Goal: Transaction & Acquisition: Purchase product/service

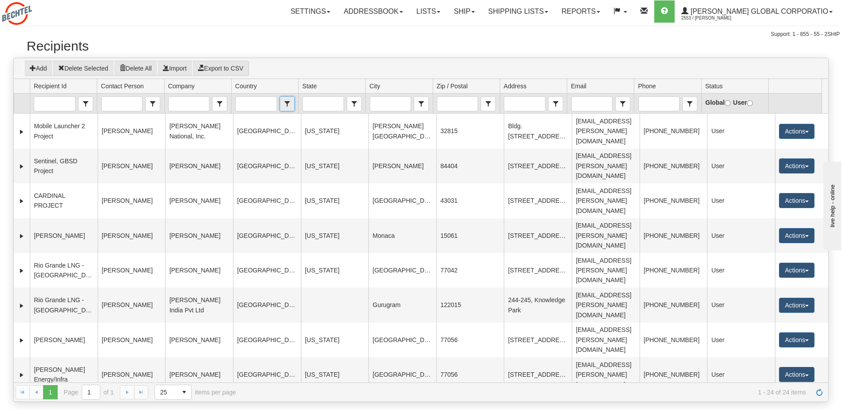
click at [287, 103] on span "select" at bounding box center [287, 104] width 14 height 14
click at [263, 104] on input "Country" at bounding box center [256, 104] width 40 height 14
click at [251, 135] on span "[GEOGRAPHIC_DATA]" at bounding box center [271, 130] width 65 height 9
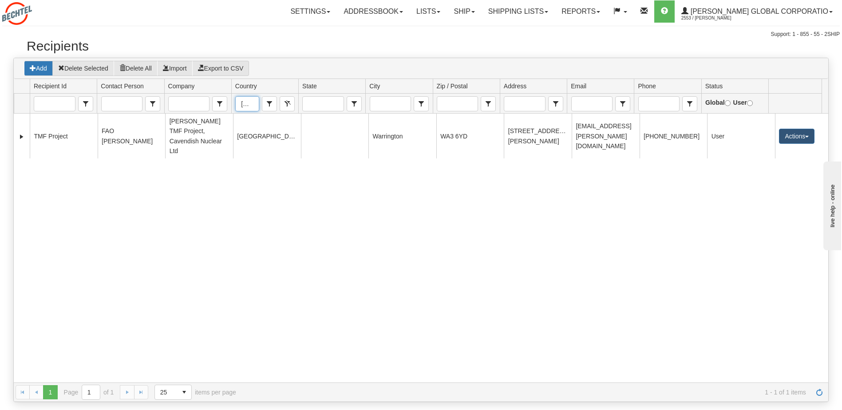
type input "[GEOGRAPHIC_DATA]"
click at [41, 70] on button "Add" at bounding box center [38, 68] width 29 height 15
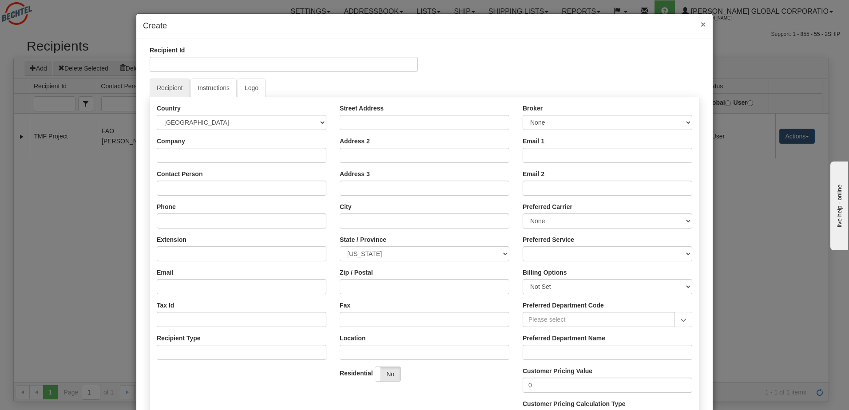
click at [700, 26] on span "×" at bounding box center [702, 24] width 5 height 10
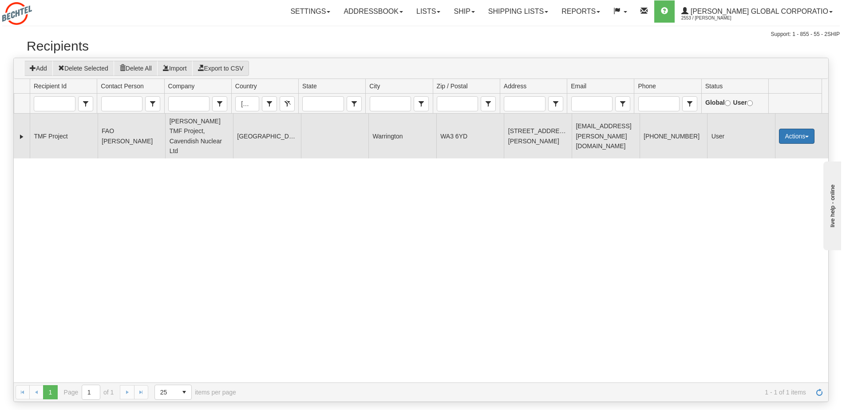
click at [791, 129] on button "Actions" at bounding box center [797, 136] width 36 height 15
click at [764, 147] on link "Edit" at bounding box center [778, 153] width 71 height 12
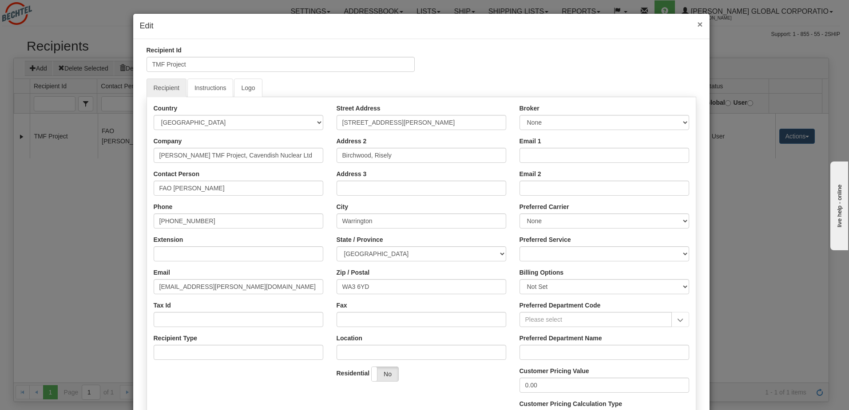
click at [697, 27] on span "×" at bounding box center [699, 24] width 5 height 10
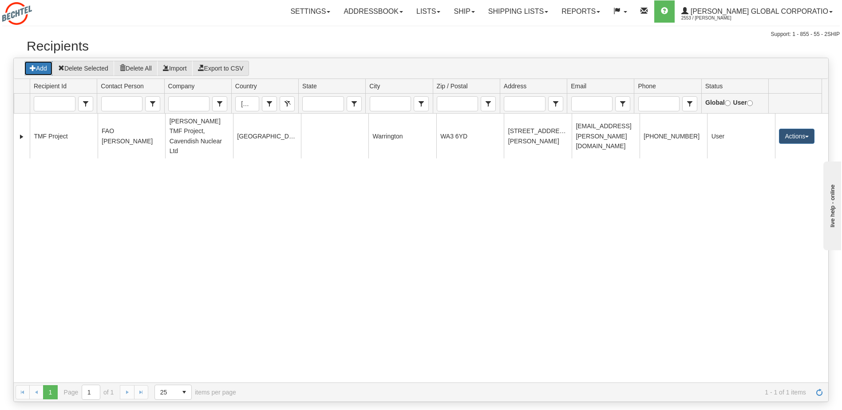
click at [39, 68] on button "Add" at bounding box center [38, 68] width 29 height 15
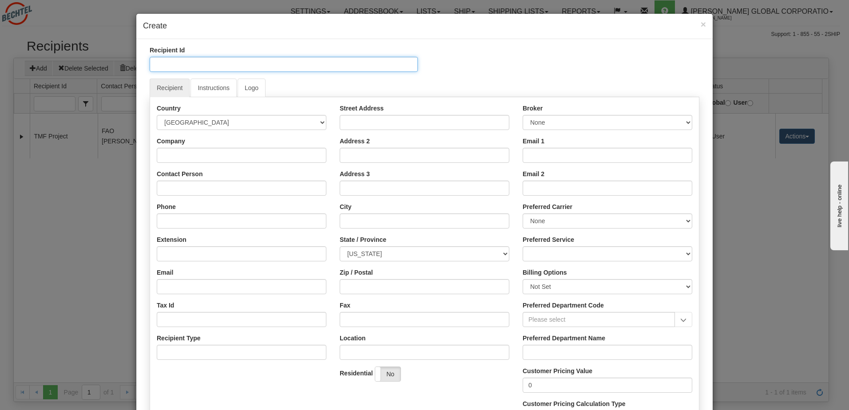
click at [298, 67] on input "Recipient Id" at bounding box center [284, 64] width 268 height 15
type input "Mark Rutherford"
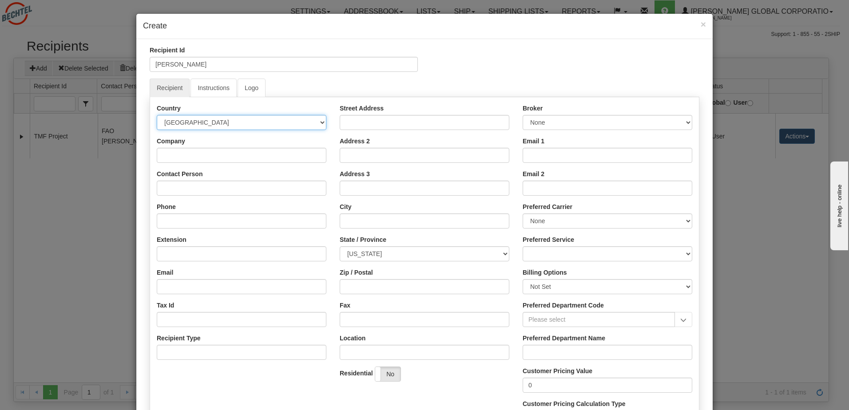
click at [234, 121] on select "AFGHANISTAN ALAND ISLANDS ALBANIA ALGERIA AMERICAN SAMOA ANDORRA ANGOLA ANGUILL…" at bounding box center [242, 122] width 170 height 15
select select "GB"
click at [157, 115] on select "AFGHANISTAN ALAND ISLANDS ALBANIA ALGERIA AMERICAN SAMOA ANDORRA ANGOLA ANGUILL…" at bounding box center [242, 122] width 170 height 15
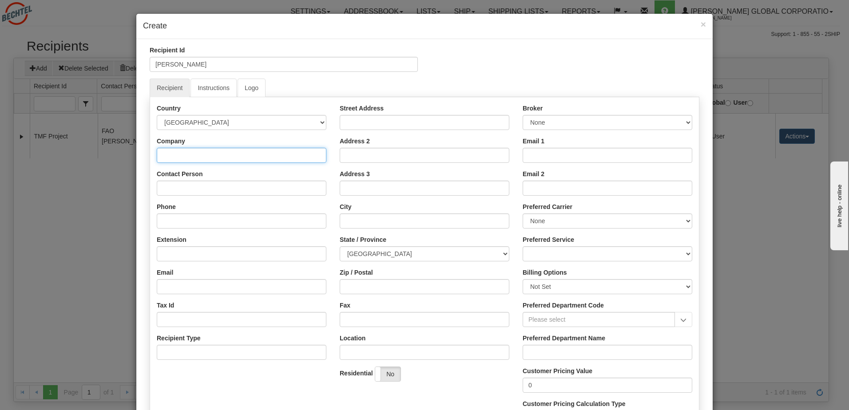
click at [210, 155] on input "Company" at bounding box center [242, 155] width 170 height 15
type input "Bechtel"
type input "Mark Rutherford"
click at [199, 224] on input "Phone" at bounding box center [242, 220] width 170 height 15
paste input "+44 7464672052"
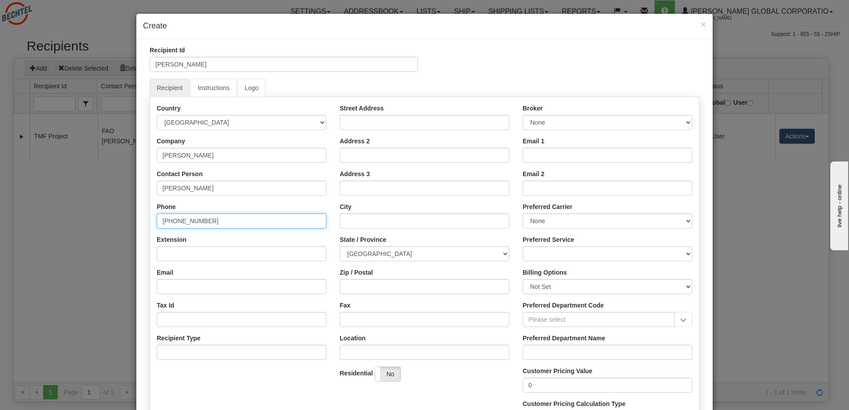
type input "+44 7464672052"
click at [184, 284] on input "Email" at bounding box center [242, 286] width 170 height 15
paste input "mxruther@bechtel.com"
type input "mxruther@bechtel.com"
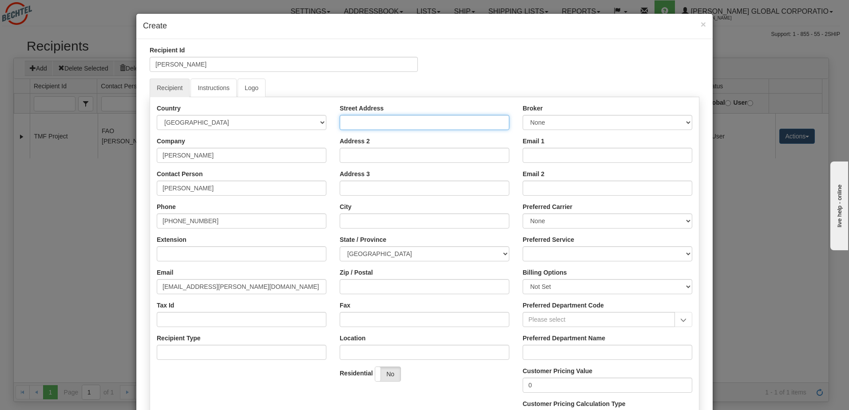
click at [418, 121] on input "Street Address" at bounding box center [425, 122] width 170 height 15
paste input "Bechtel, Tower House"
type input "Bechtel, Tower House"
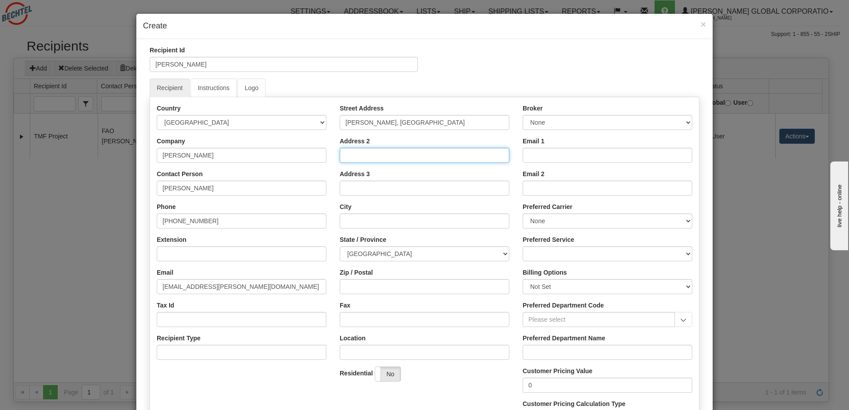
click at [368, 153] on input "Address 2" at bounding box center [425, 155] width 170 height 15
paste input "10 Southampton Street"
type input "10 Southampton Street"
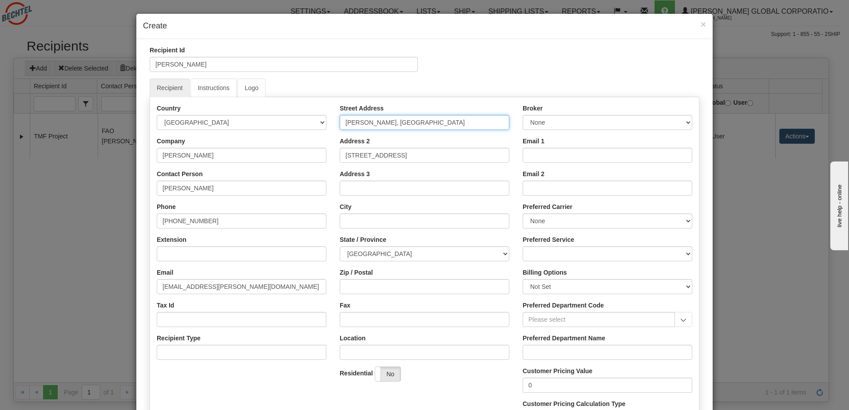
click at [432, 124] on input "Bechtel, Tower House" at bounding box center [425, 122] width 170 height 15
type input "Bechtel, Tower House 4th Floor"
click at [404, 215] on input "City" at bounding box center [425, 220] width 170 height 15
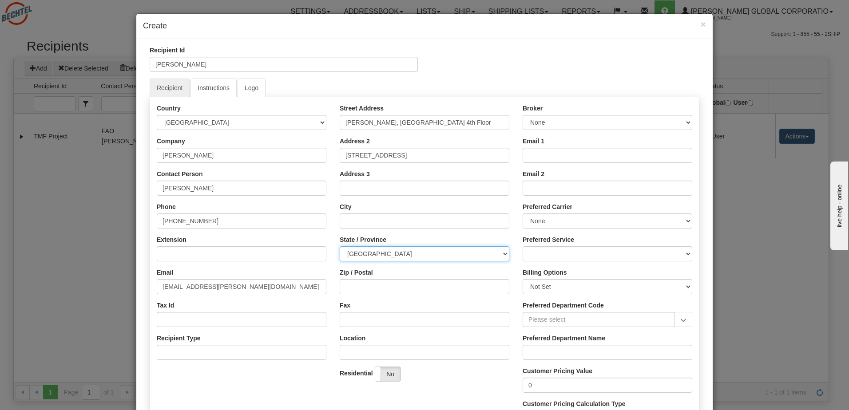
click at [502, 252] on select "Aberdeen City Aberdeenshire Angus Antrim and Newtownabbey Ards and North Down A…" at bounding box center [425, 253] width 170 height 15
select select "LND"
click at [340, 246] on select "Aberdeen City Aberdeenshire Angus Antrim and Newtownabbey Ards and North Down A…" at bounding box center [425, 253] width 170 height 15
click at [404, 286] on input "Zip / Postal" at bounding box center [425, 286] width 170 height 15
paste input "WC2E 7HA"
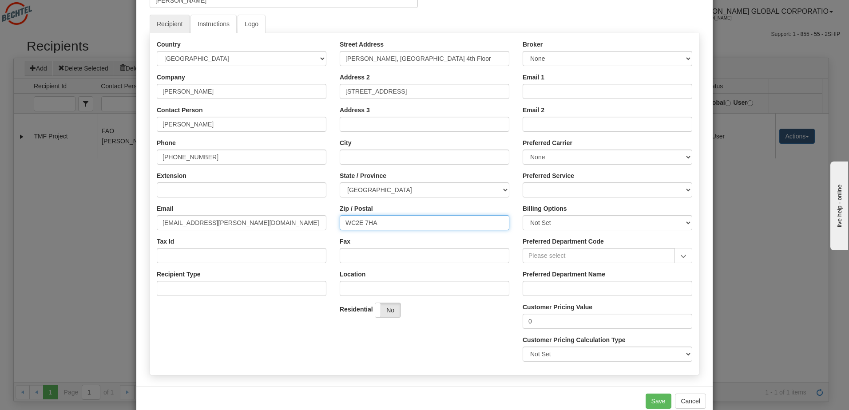
scroll to position [83, 0]
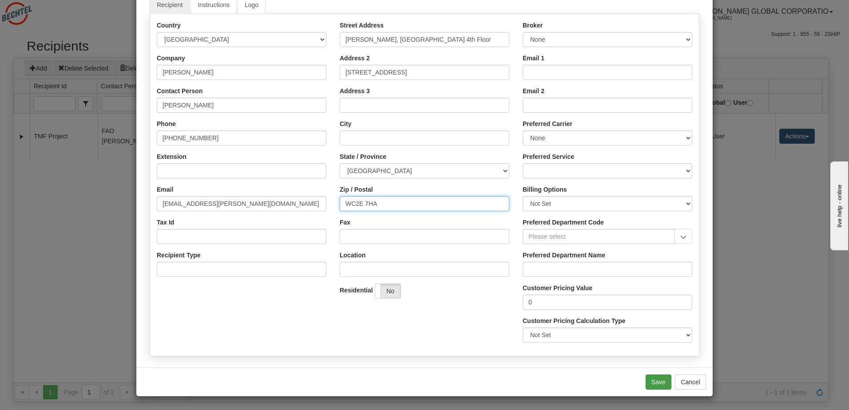
type input "WC2E 7HA"
click at [653, 382] on button "Save" at bounding box center [658, 382] width 26 height 15
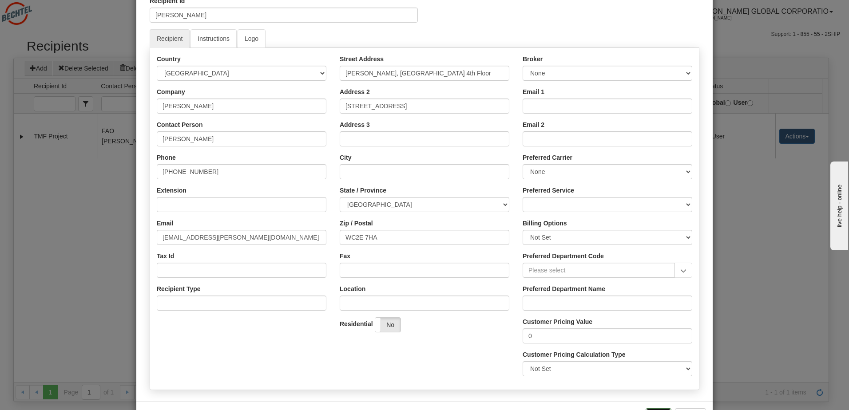
scroll to position [89, 0]
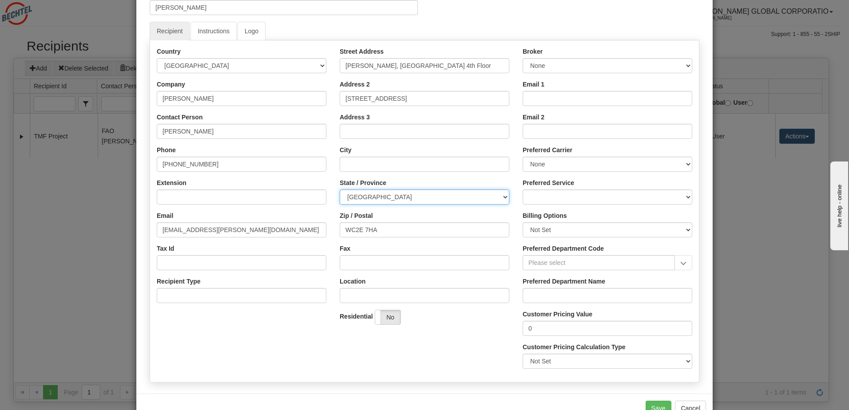
click at [394, 193] on select "Aberdeen City Aberdeenshire Angus Antrim and Newtownabbey Ards and North Down A…" at bounding box center [425, 197] width 170 height 15
click at [407, 214] on div "Zip / Postal WC2E 7HA" at bounding box center [425, 224] width 170 height 26
click at [400, 197] on select "Aberdeen City Aberdeenshire Angus Antrim and Newtownabbey Ards and North Down A…" at bounding box center [425, 197] width 170 height 15
click at [435, 216] on div "Zip / Postal WC2E 7HA" at bounding box center [425, 224] width 170 height 26
click at [403, 162] on input "City" at bounding box center [425, 164] width 170 height 15
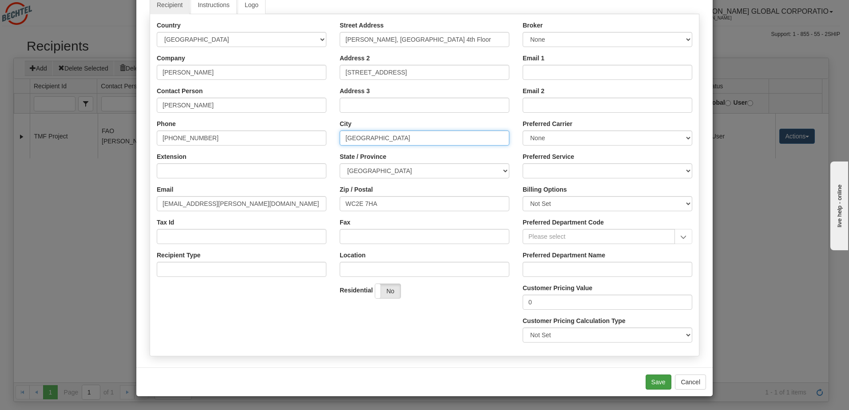
type input "London"
click at [655, 382] on button "Save" at bounding box center [658, 382] width 26 height 15
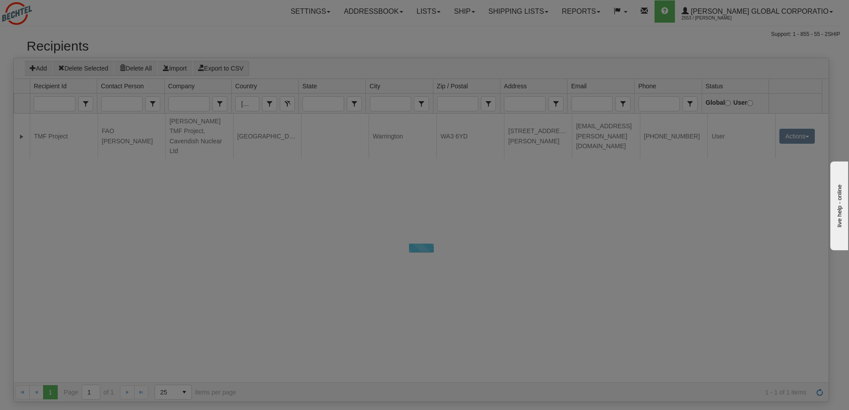
scroll to position [0, 0]
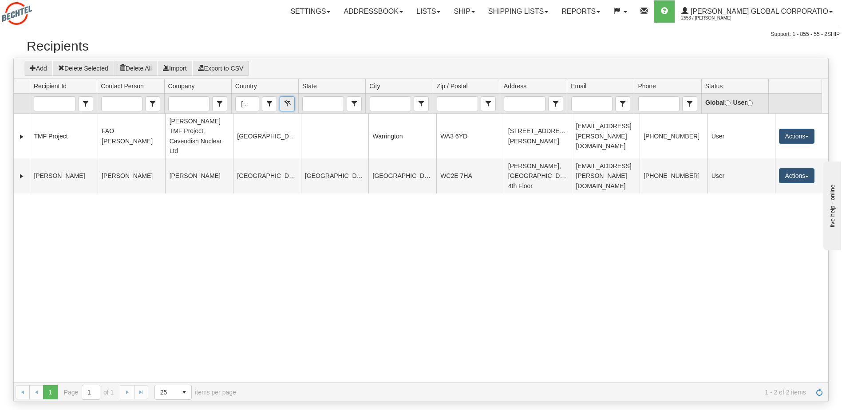
click at [286, 104] on button "Clear" at bounding box center [287, 103] width 15 height 15
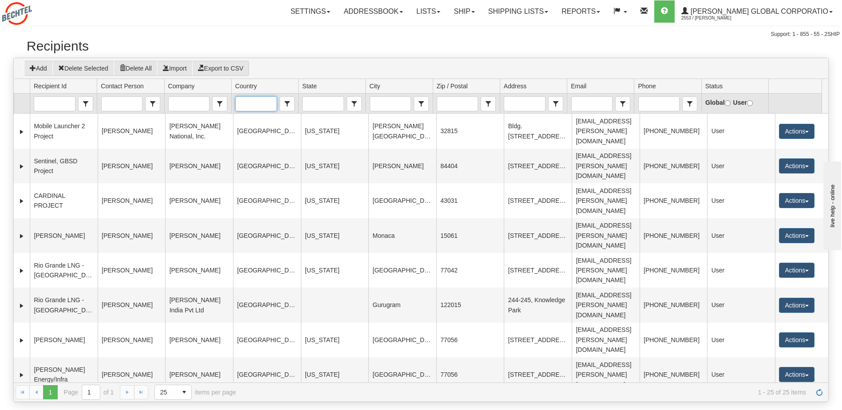
click at [267, 97] on input "Country" at bounding box center [256, 104] width 40 height 14
type input "i"
click at [246, 118] on span "[GEOGRAPHIC_DATA]" at bounding box center [271, 118] width 65 height 9
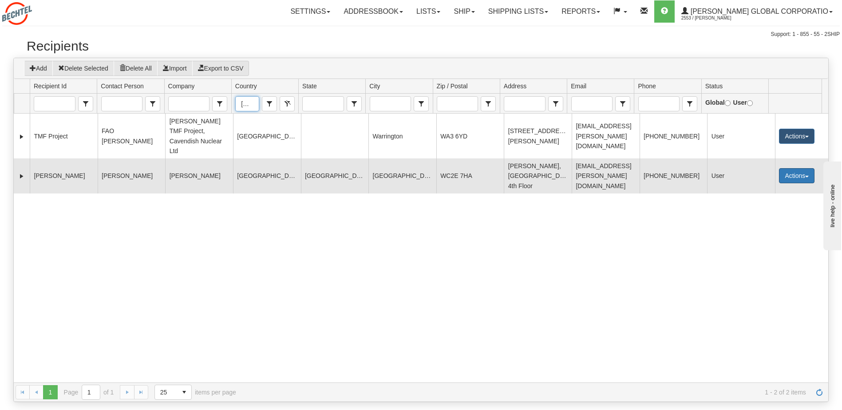
type input "[GEOGRAPHIC_DATA]"
click at [789, 168] on button "Actions" at bounding box center [797, 175] width 36 height 15
click at [772, 187] on link "Edit" at bounding box center [778, 193] width 71 height 12
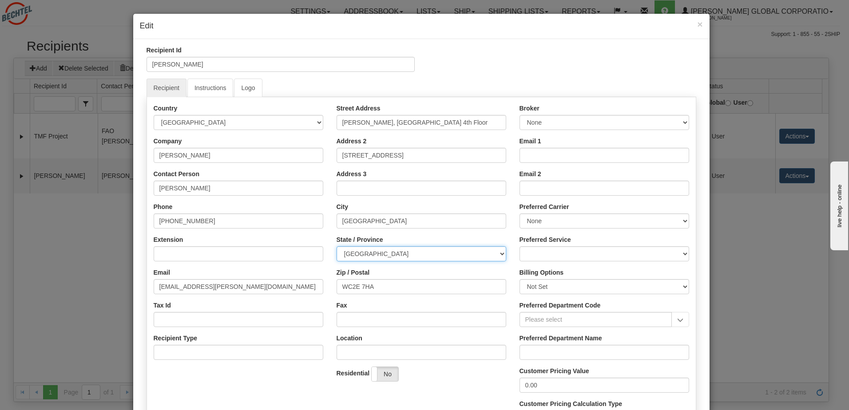
click at [404, 251] on select "Aberdeen City Aberdeenshire Angus Antrim and Newtownabbey Ards and North Down A…" at bounding box center [421, 253] width 170 height 15
drag, startPoint x: 547, startPoint y: 50, endPoint x: 574, endPoint y: 51, distance: 27.1
click at [547, 50] on div "Recipient Id Mark Rutherford" at bounding box center [421, 62] width 563 height 33
click at [697, 23] on span "×" at bounding box center [699, 24] width 5 height 10
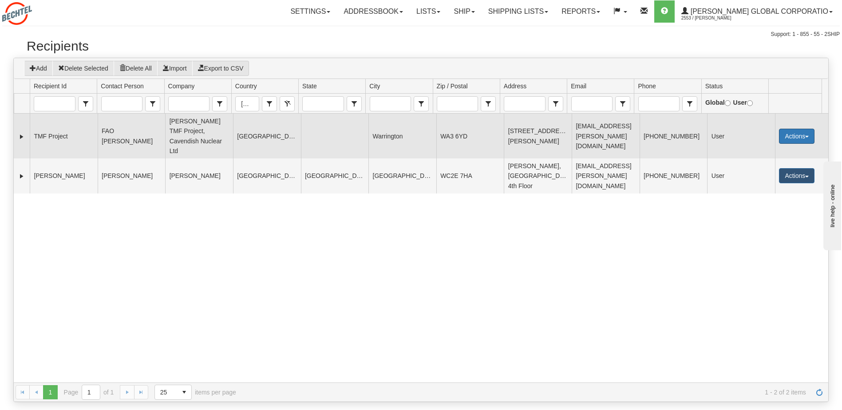
click at [791, 129] on button "Actions" at bounding box center [797, 136] width 36 height 15
click at [772, 149] on link "Edit" at bounding box center [778, 153] width 71 height 12
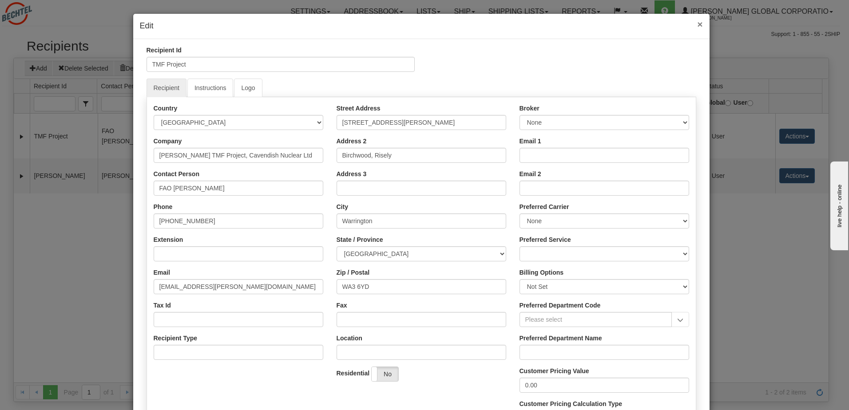
click at [698, 25] on span "×" at bounding box center [699, 24] width 5 height 10
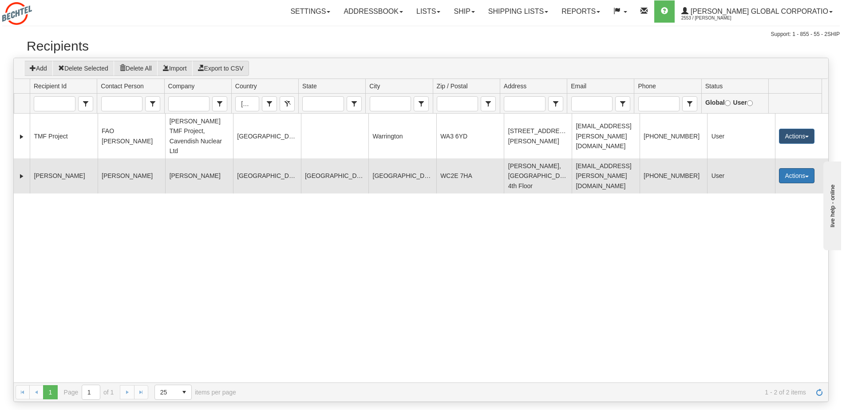
click at [787, 168] on button "Actions" at bounding box center [797, 175] width 36 height 15
click at [780, 187] on link "Edit" at bounding box center [778, 193] width 71 height 12
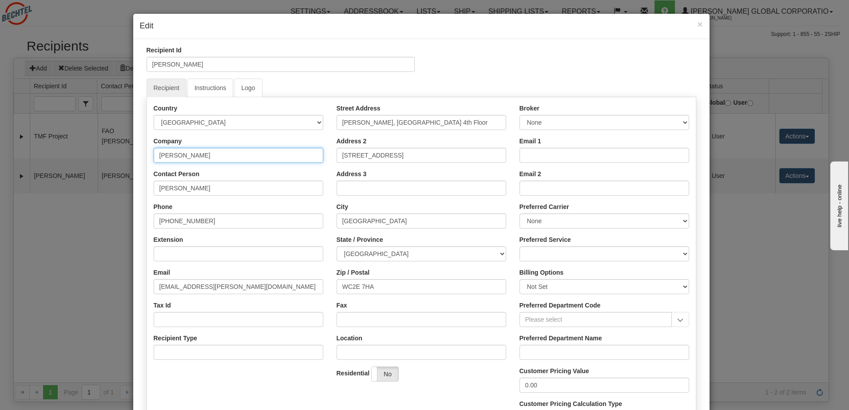
click at [254, 150] on input "Bechtel" at bounding box center [239, 155] width 170 height 15
type input "Bechtel Limited"
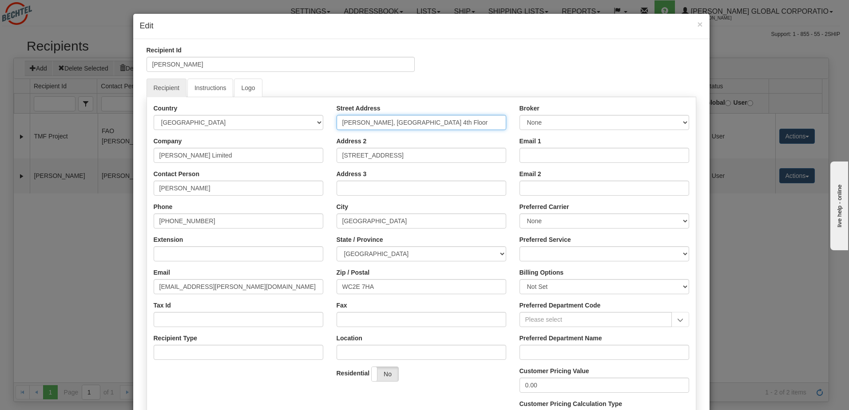
drag, startPoint x: 401, startPoint y: 121, endPoint x: 315, endPoint y: 122, distance: 85.7
click at [315, 122] on div "Country AFGHANISTAN ALAND ISLANDS ALBANIA ALGERIA AMERICAN SAMOA ANDORRA ANGOLA…" at bounding box center [421, 268] width 549 height 328
type input "4th Floor"
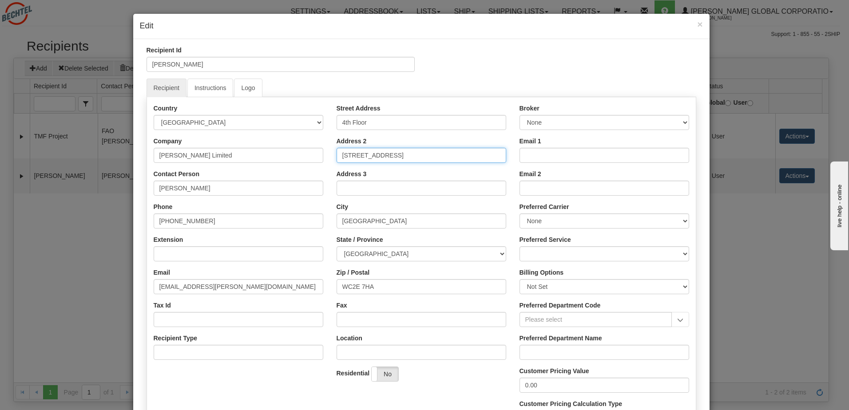
drag, startPoint x: 441, startPoint y: 156, endPoint x: 297, endPoint y: 158, distance: 143.8
click at [297, 158] on div "Country AFGHANISTAN ALAND ISLANDS ALBANIA ALGERIA AMERICAN SAMOA ANDORRA ANGOLA…" at bounding box center [421, 268] width 549 height 328
paste input "Tower House"
type input "Tower House"
click at [432, 190] on input "Address 3" at bounding box center [421, 188] width 170 height 15
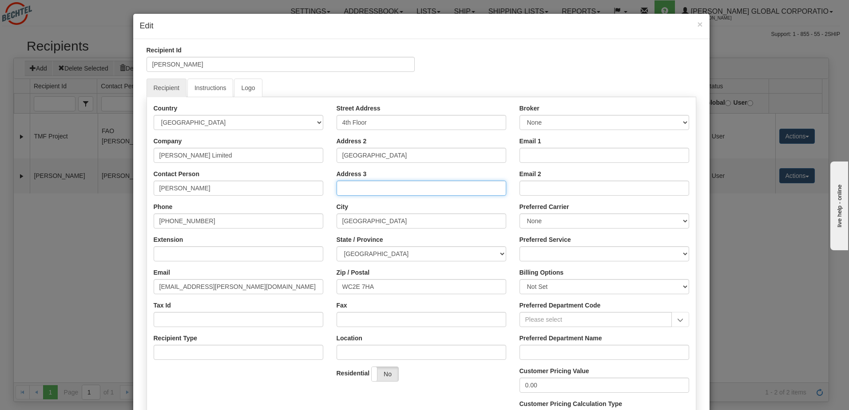
paste input "10 Southampton Street"
type input "10 Southampton Street"
click at [368, 254] on select "Aberdeen City Aberdeenshire Angus Antrim and Newtownabbey Ards and North Down A…" at bounding box center [421, 253] width 170 height 15
click at [458, 28] on h4 "Edit" at bounding box center [421, 26] width 563 height 12
click at [378, 251] on select "Aberdeen City Aberdeenshire Angus Antrim and Newtownabbey Ards and North Down A…" at bounding box center [421, 253] width 170 height 15
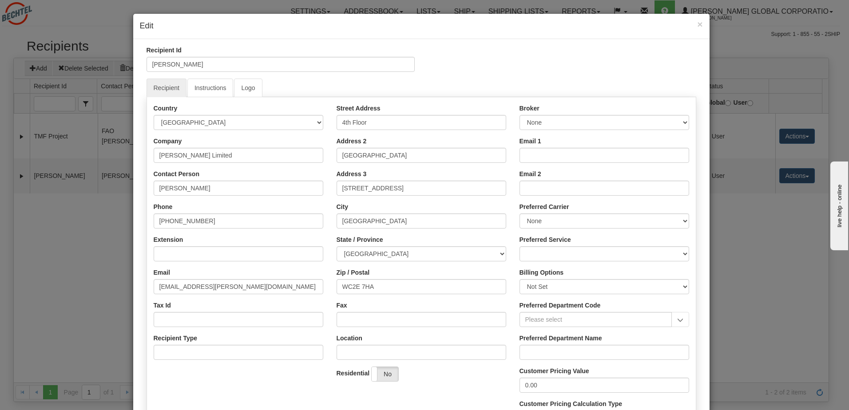
click at [602, 80] on ul "Recipient Instructions Logo" at bounding box center [420, 88] width 549 height 19
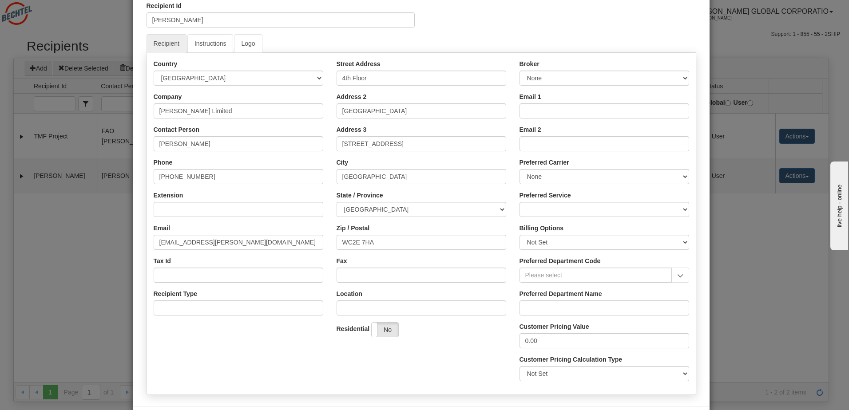
scroll to position [83, 0]
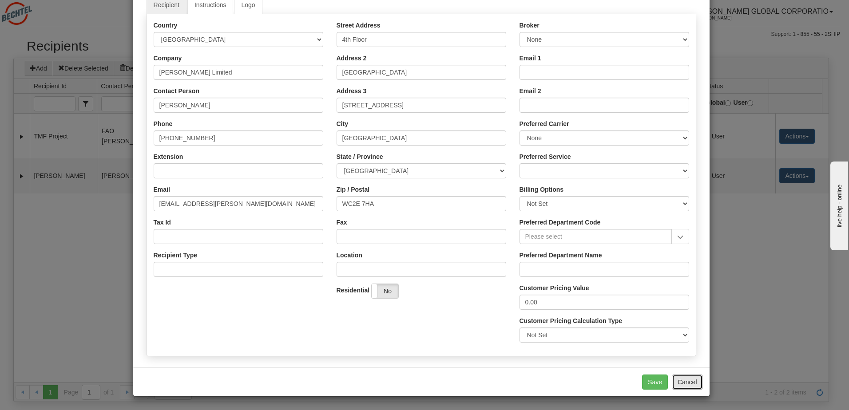
click at [680, 387] on button "Cancel" at bounding box center [686, 382] width 31 height 15
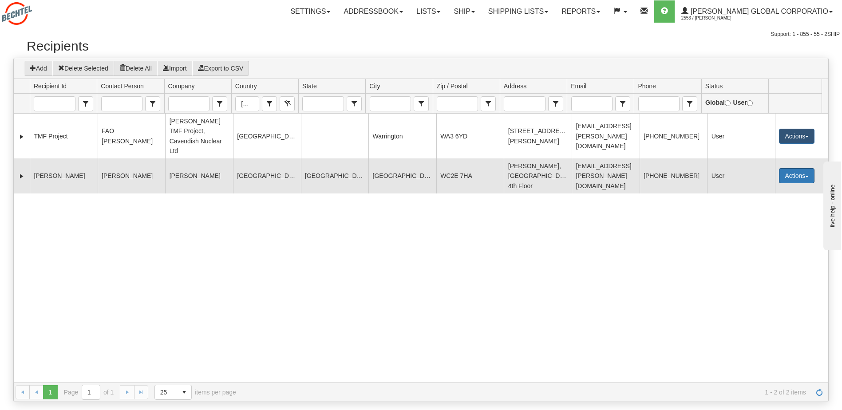
click at [804, 168] on button "Actions" at bounding box center [797, 175] width 36 height 15
click at [761, 221] on link "Delete" at bounding box center [778, 227] width 71 height 12
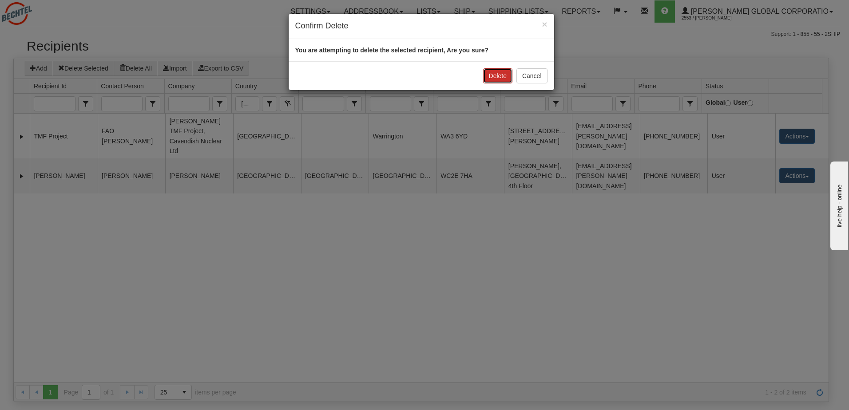
click at [503, 78] on button "Delete" at bounding box center [497, 75] width 29 height 15
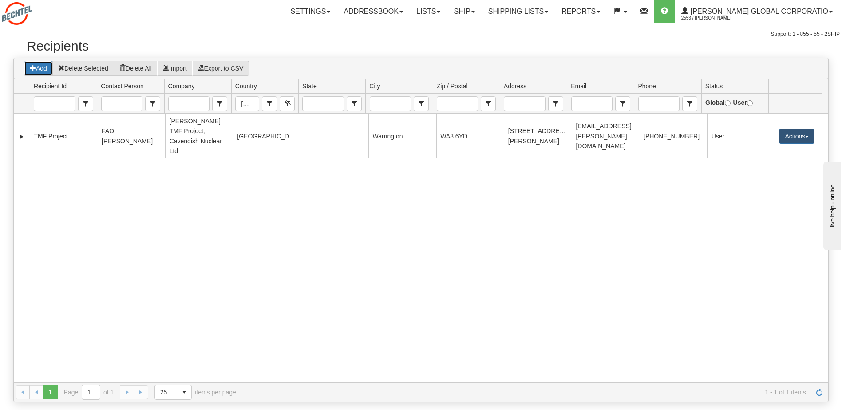
click at [36, 67] on icon "grid toolbar" at bounding box center [33, 68] width 6 height 6
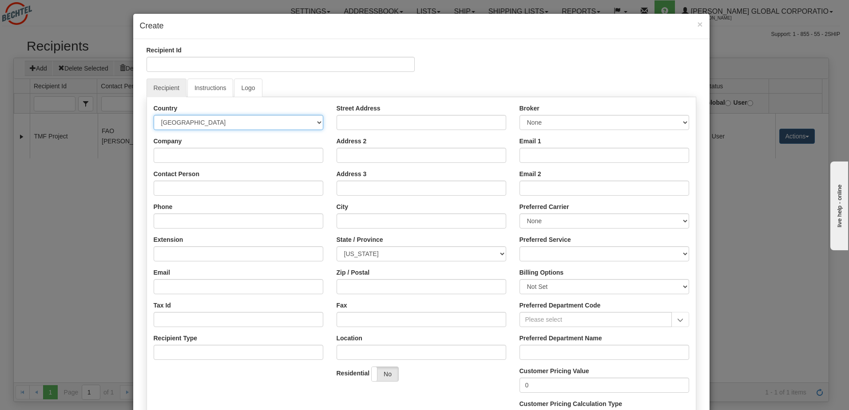
click at [236, 124] on select "AFGHANISTAN ALAND ISLANDS ALBANIA ALGERIA AMERICAN SAMOA ANDORRA ANGOLA ANGUILL…" at bounding box center [239, 122] width 170 height 15
select select "GB"
click at [154, 115] on select "AFGHANISTAN ALAND ISLANDS ALBANIA ALGERIA AMERICAN SAMOA ANDORRA ANGOLA ANGUILL…" at bounding box center [239, 122] width 170 height 15
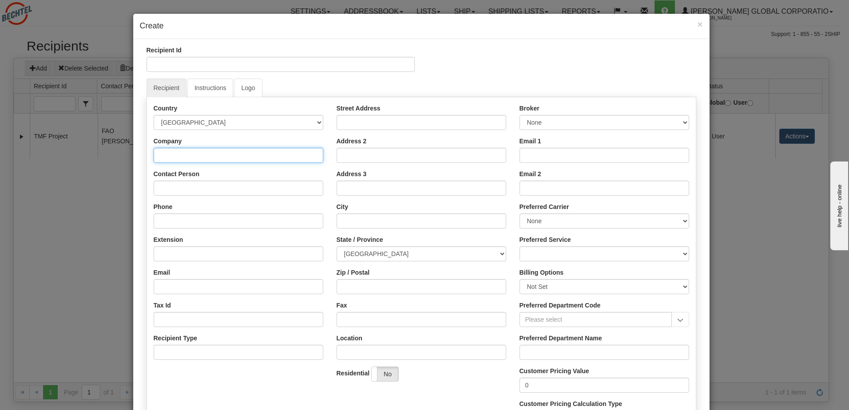
click at [211, 156] on input "Company" at bounding box center [239, 155] width 170 height 15
type input "Bechtel Limited"
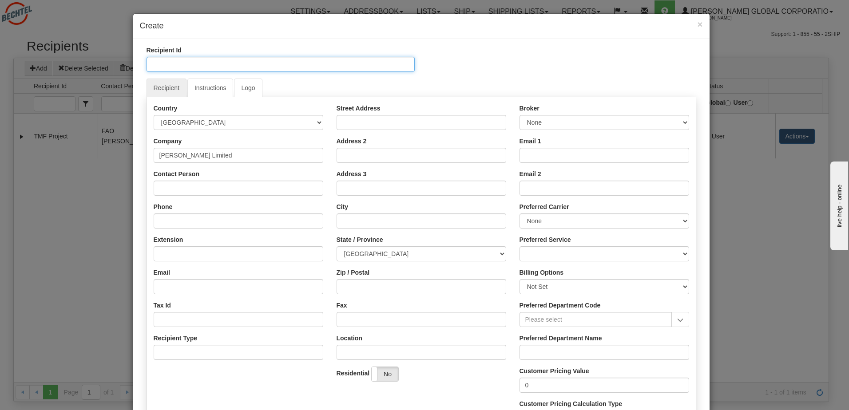
click at [207, 59] on input "Recipient Id" at bounding box center [280, 64] width 268 height 15
drag, startPoint x: 189, startPoint y: 70, endPoint x: 120, endPoint y: 82, distance: 69.9
click at [120, 82] on div "× Create Recipient Id Mark Rutherford Recipient Instructions Logo Country AFGHA…" at bounding box center [424, 205] width 849 height 410
type input "Mark Rutherford"
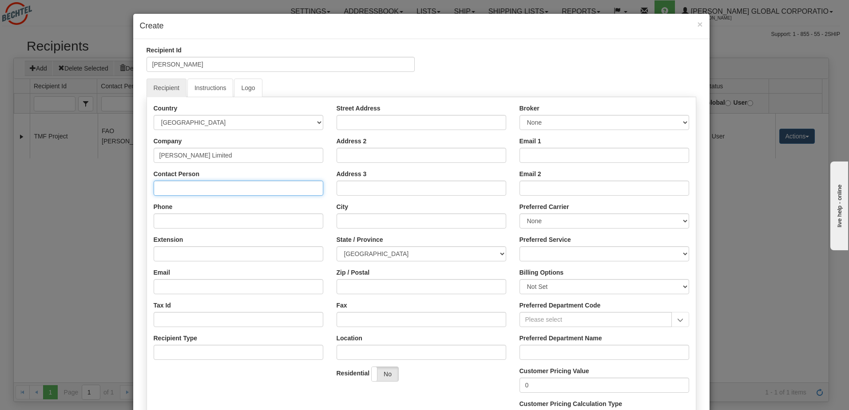
click at [178, 186] on input "Contact Person" at bounding box center [239, 188] width 170 height 15
paste input "Mark Rutherford"
type input "Mark Rutherford"
click at [277, 217] on input "Phone" at bounding box center [239, 220] width 170 height 15
paste input "44 2088464994"
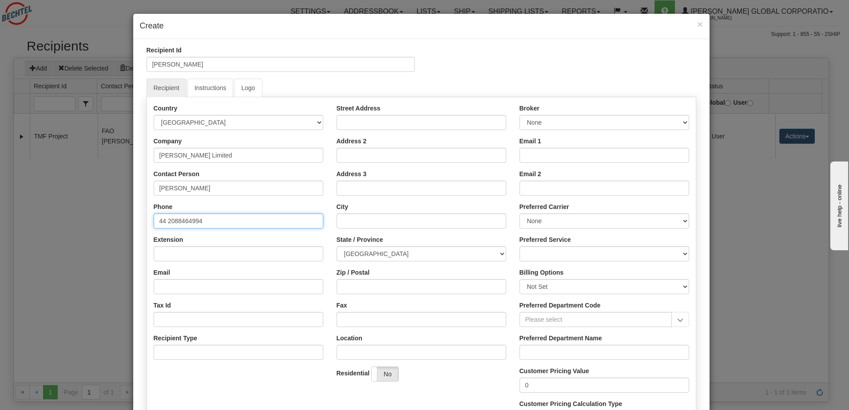
type input "44 2088464994"
click at [268, 290] on input "Email" at bounding box center [239, 286] width 170 height 15
paste input "mxruther@bechtel.com"
type input "mxruther@bechtel.com"
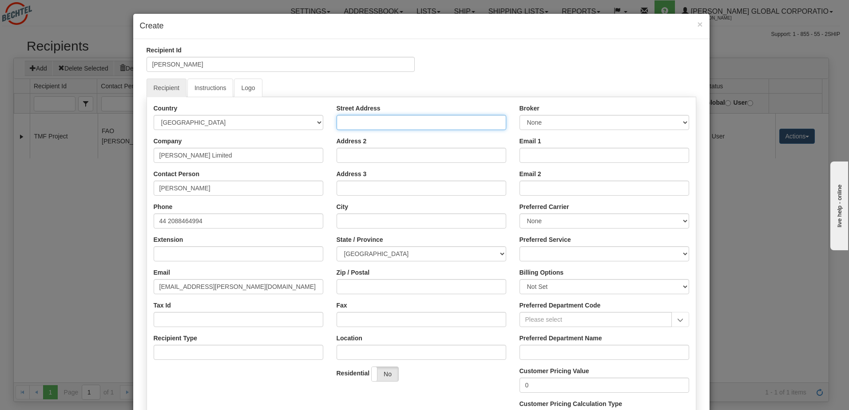
click at [383, 121] on input "Street Address" at bounding box center [421, 122] width 170 height 15
type input "4th Floor"
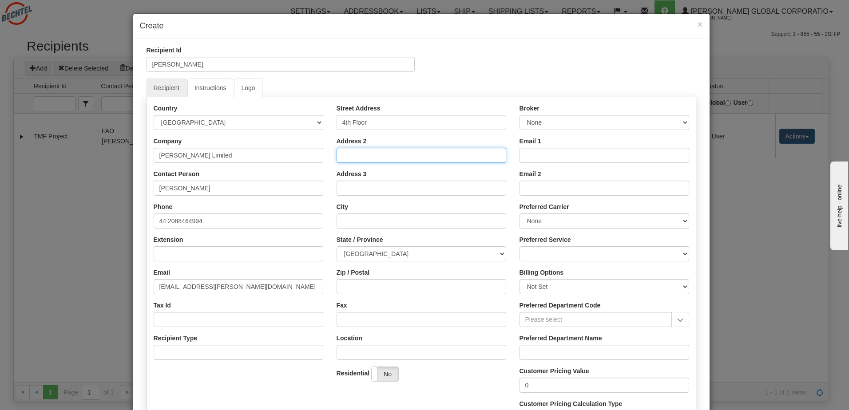
click at [399, 156] on input "Address 2" at bounding box center [421, 155] width 170 height 15
paste input "Tower House"
type input "Tower House"
drag, startPoint x: 371, startPoint y: 179, endPoint x: 375, endPoint y: 186, distance: 8.1
click at [371, 180] on div "Address 3" at bounding box center [421, 183] width 170 height 26
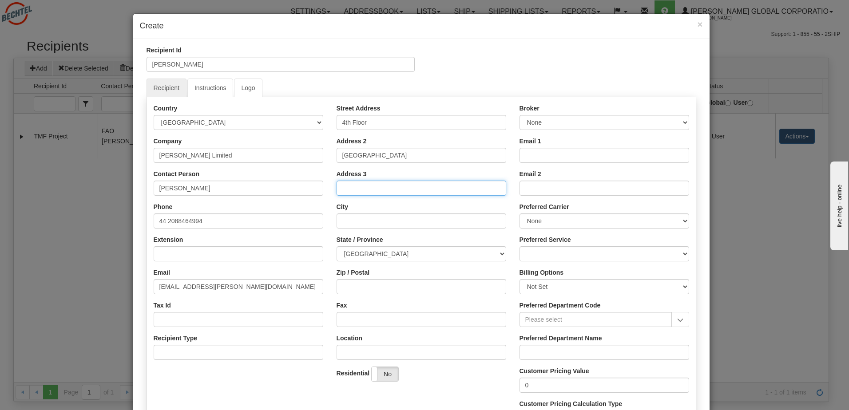
click at [375, 189] on input "Address 3" at bounding box center [421, 188] width 170 height 15
paste input "10 Southampton Street"
type input "10 Southampton Street"
click at [378, 221] on input "City" at bounding box center [421, 220] width 170 height 15
type input "L"
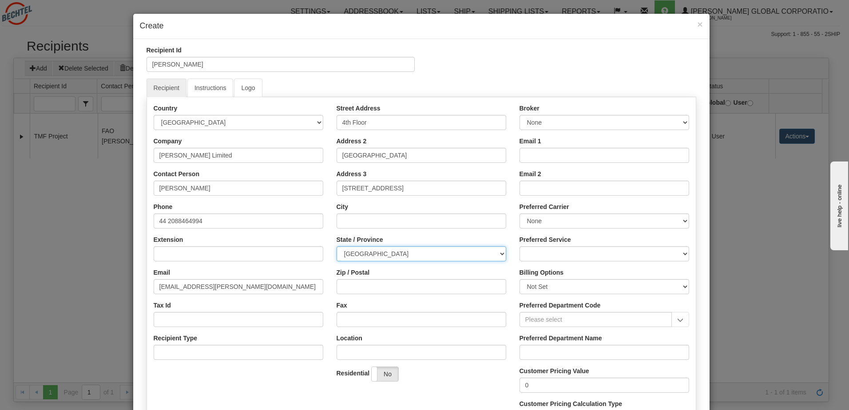
click at [430, 257] on select "Aberdeen City Aberdeenshire Angus Antrim and Newtownabbey Ards and North Down A…" at bounding box center [421, 253] width 170 height 15
select select "LND"
click at [336, 246] on select "Aberdeen City Aberdeenshire Angus Antrim and Newtownabbey Ards and North Down A…" at bounding box center [421, 253] width 170 height 15
click at [382, 289] on input "Zip / Postal" at bounding box center [421, 286] width 170 height 15
paste input "WC2E 7HA"
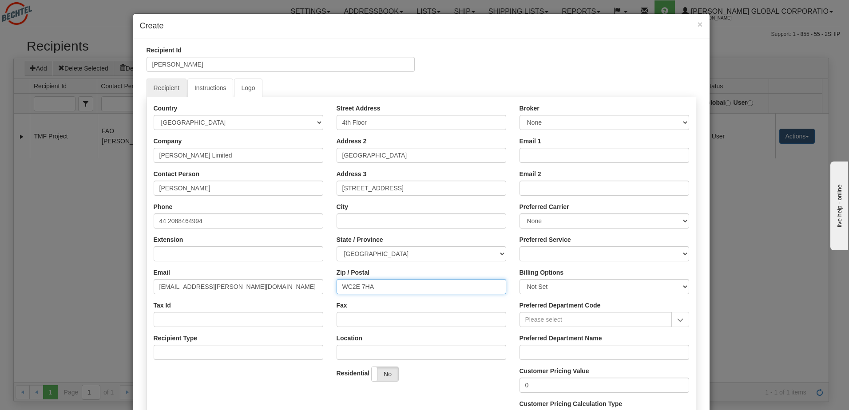
type input "WC2E 7HA"
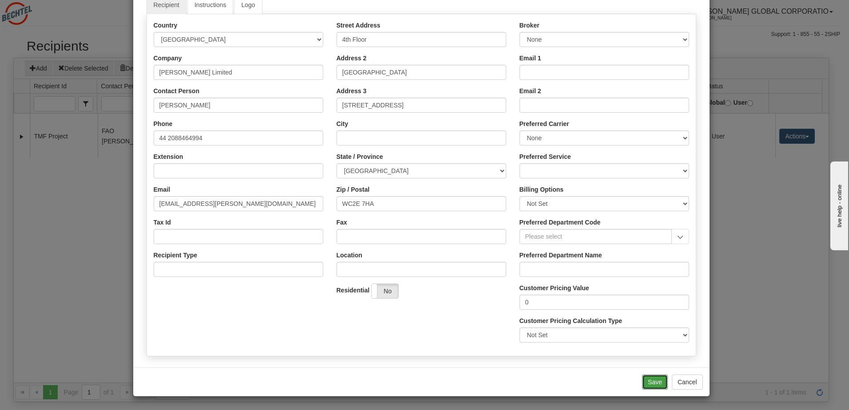
click at [647, 379] on button "Save" at bounding box center [655, 382] width 26 height 15
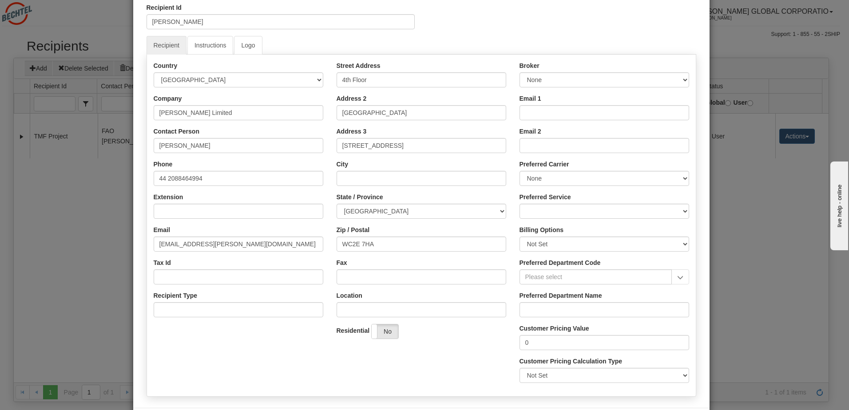
scroll to position [89, 0]
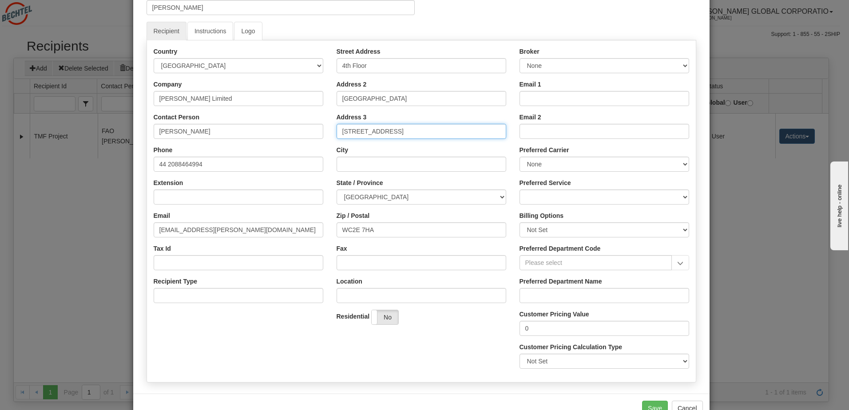
drag, startPoint x: 421, startPoint y: 132, endPoint x: 329, endPoint y: 133, distance: 91.4
click at [330, 133] on div "Street Address 4th Floor Address 2 Tower House Address 3 10 Southampton Street …" at bounding box center [421, 189] width 183 height 284
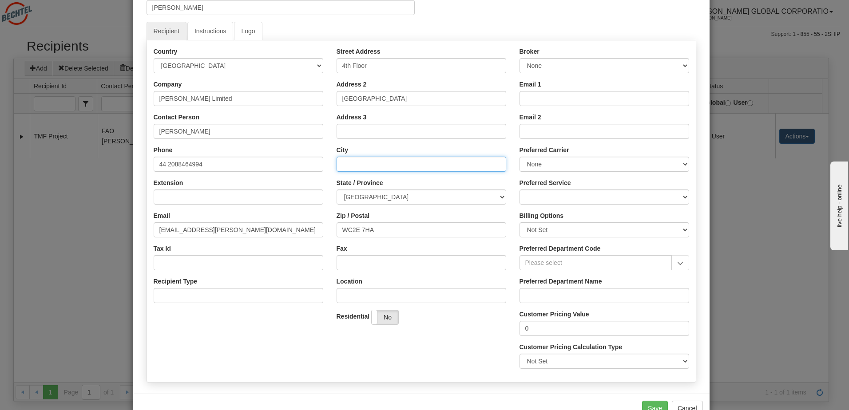
click at [375, 160] on input "City" at bounding box center [421, 164] width 170 height 15
paste input "10 Southampton Street"
type input "10 Southampton Street"
click at [655, 404] on button "Save" at bounding box center [655, 408] width 26 height 15
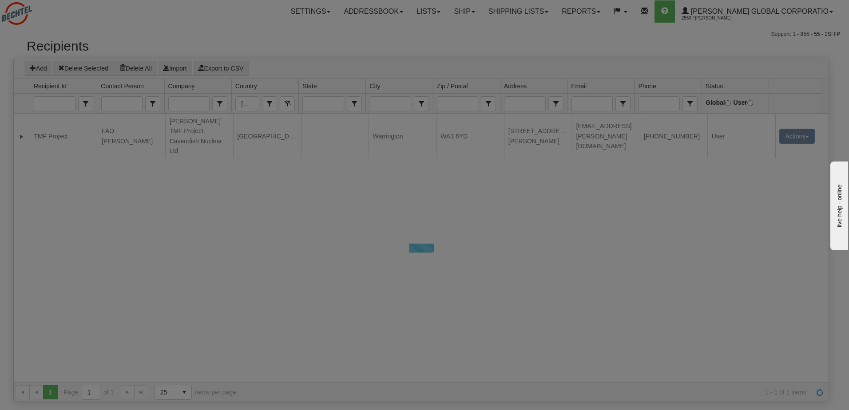
scroll to position [0, 0]
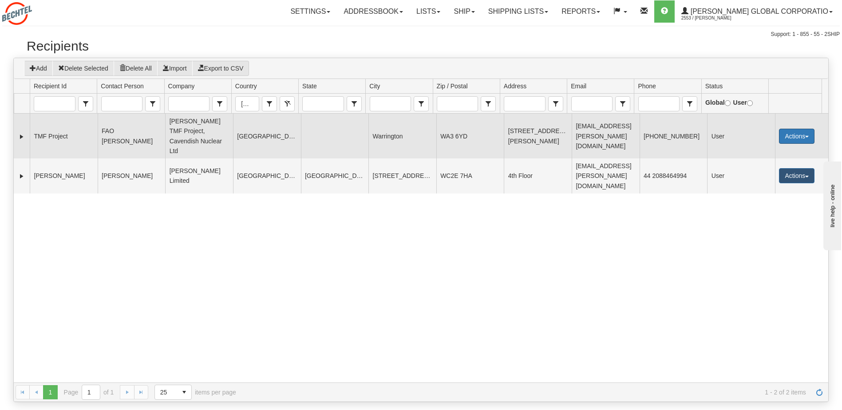
click at [792, 133] on button "Actions" at bounding box center [797, 136] width 36 height 15
click at [764, 150] on link "Edit" at bounding box center [778, 153] width 71 height 12
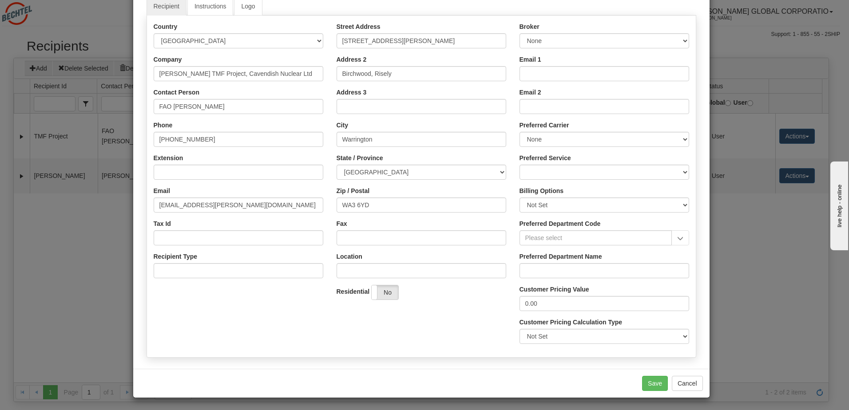
scroll to position [83, 0]
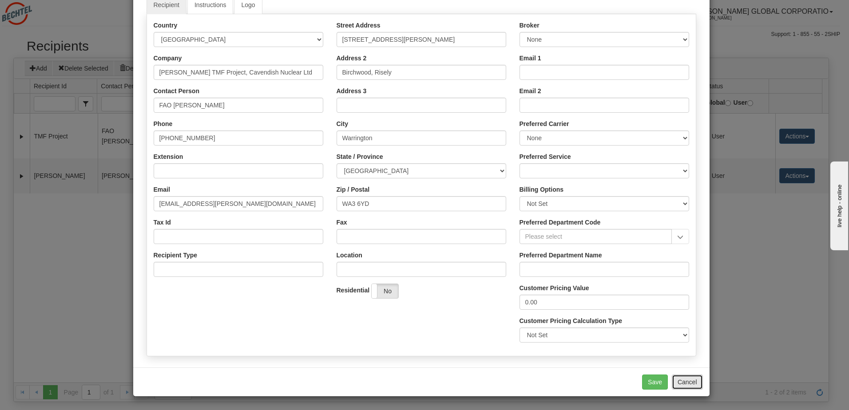
click at [681, 384] on button "Cancel" at bounding box center [686, 382] width 31 height 15
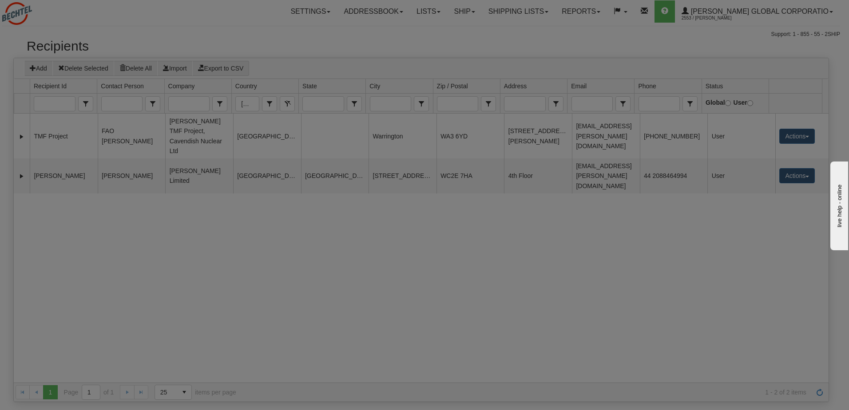
scroll to position [0, 0]
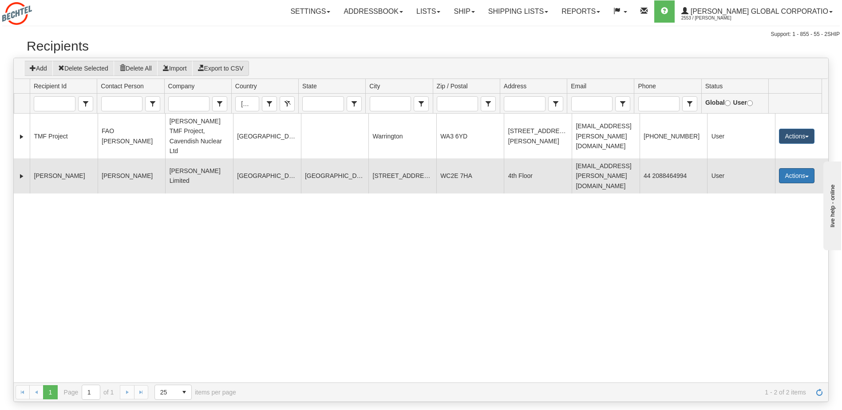
click at [790, 168] on button "Actions" at bounding box center [797, 175] width 36 height 15
click at [778, 187] on link "Edit" at bounding box center [778, 193] width 71 height 12
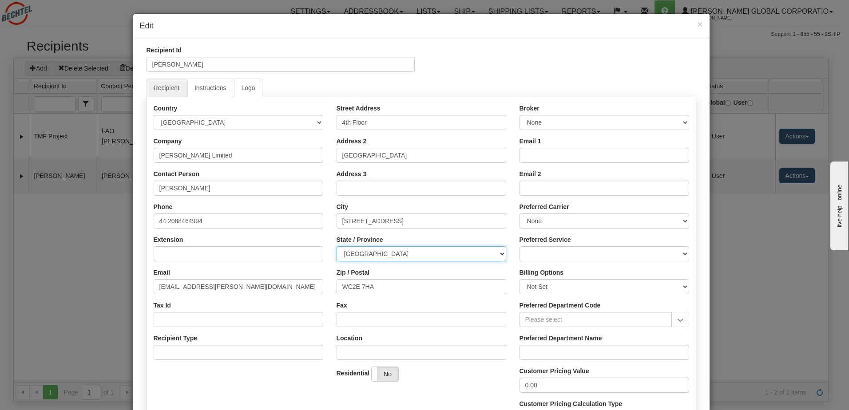
drag, startPoint x: 439, startPoint y: 249, endPoint x: 449, endPoint y: 249, distance: 10.2
click at [439, 249] on select "Aberdeen City Aberdeenshire Angus Antrim and Newtownabbey Ards and North Down A…" at bounding box center [421, 253] width 170 height 15
select select "ABE"
click at [336, 246] on select "Aberdeen City Aberdeenshire Angus Antrim and Newtownabbey Ards and North Down A…" at bounding box center [421, 253] width 170 height 15
drag, startPoint x: 425, startPoint y: 221, endPoint x: 311, endPoint y: 229, distance: 114.3
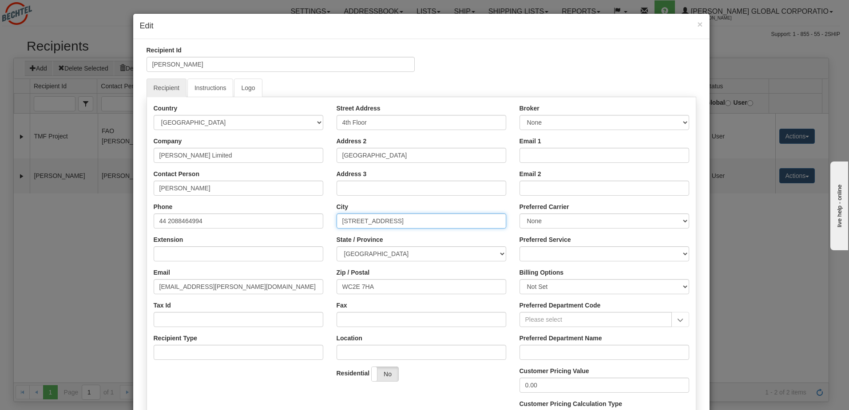
click at [311, 229] on div "Country AFGHANISTAN ALAND ISLANDS ALBANIA ALGERIA AMERICAN SAMOA ANDORRA ANGOLA…" at bounding box center [421, 268] width 549 height 328
click at [382, 182] on input "Address 3" at bounding box center [421, 188] width 170 height 15
paste input "10 Southampton Street"
type input "10 Southampton Street"
click at [367, 224] on input "City" at bounding box center [421, 220] width 170 height 15
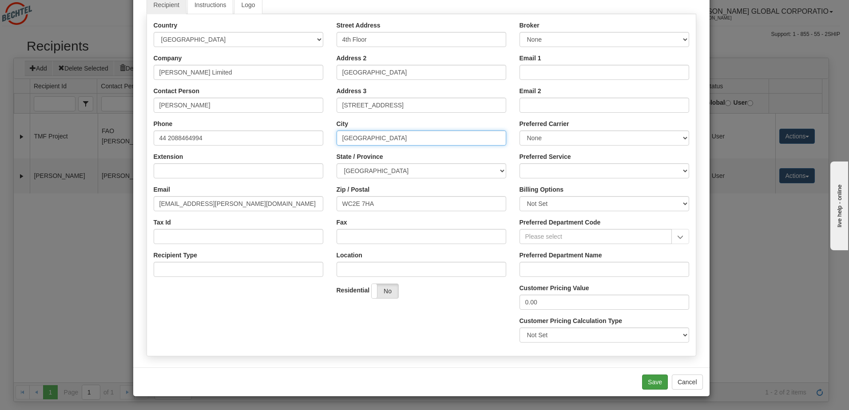
type input "London"
click at [653, 377] on button "Save" at bounding box center [655, 382] width 26 height 15
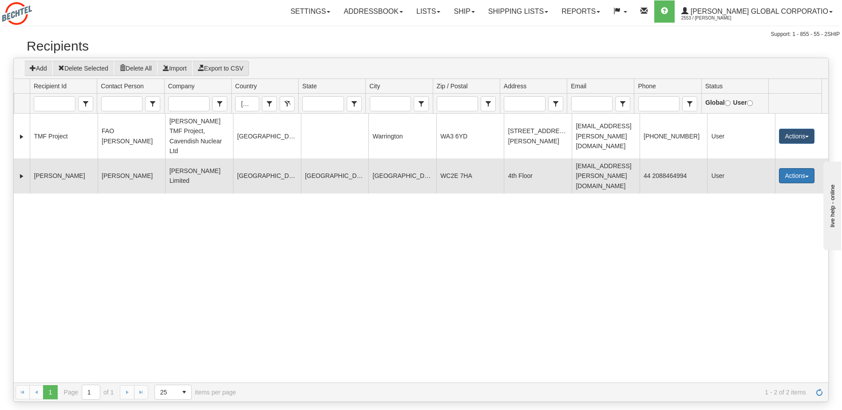
click at [785, 168] on button "Actions" at bounding box center [797, 175] width 36 height 15
click at [774, 221] on link "Delete" at bounding box center [778, 227] width 71 height 12
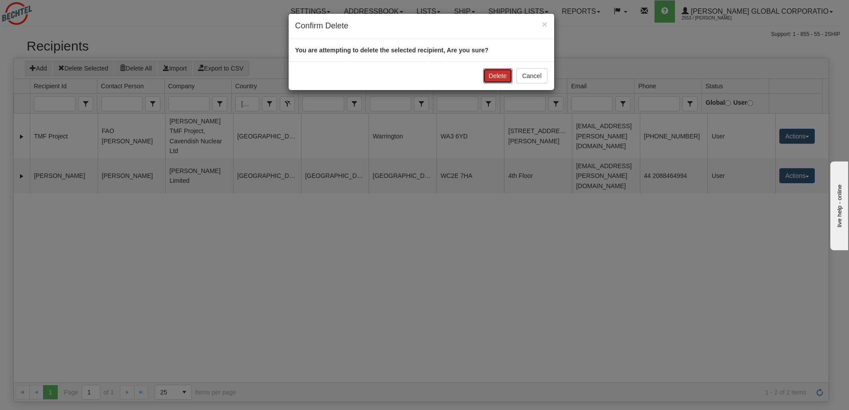
click at [497, 75] on button "Delete" at bounding box center [497, 75] width 29 height 15
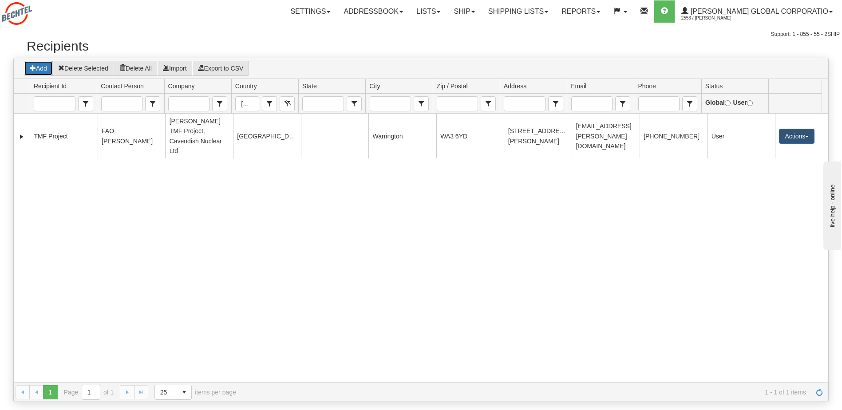
click at [44, 68] on button "Add" at bounding box center [38, 68] width 29 height 15
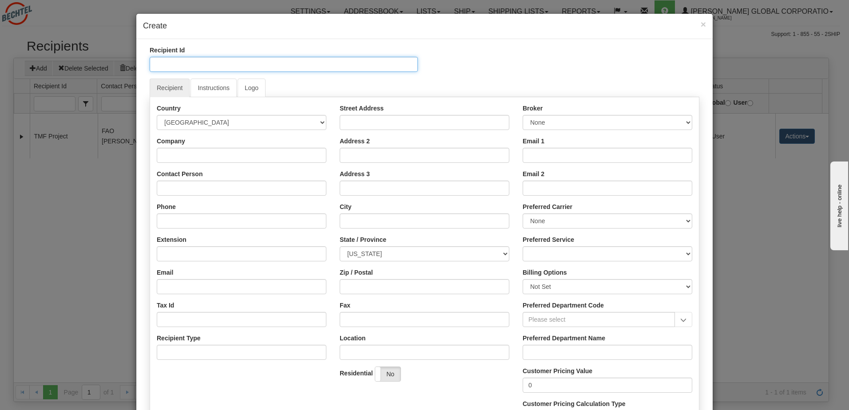
click at [200, 61] on input "Recipient Id" at bounding box center [284, 64] width 268 height 15
drag, startPoint x: 193, startPoint y: 63, endPoint x: 102, endPoint y: 63, distance: 90.5
click at [102, 63] on div "× Create Recipient Id Mark Rutherford Recipient Instructions Logo Country AFGHA…" at bounding box center [424, 205] width 849 height 410
type input "Mark Rutherford"
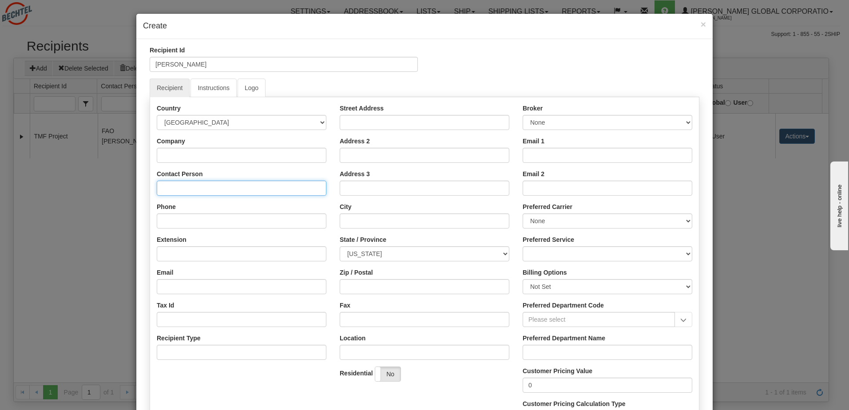
click at [182, 186] on input "Contact Person" at bounding box center [242, 188] width 170 height 15
paste input "Mark Rutherford"
type input "Mark Rutherford"
click at [369, 117] on input "Street Address" at bounding box center [425, 122] width 170 height 15
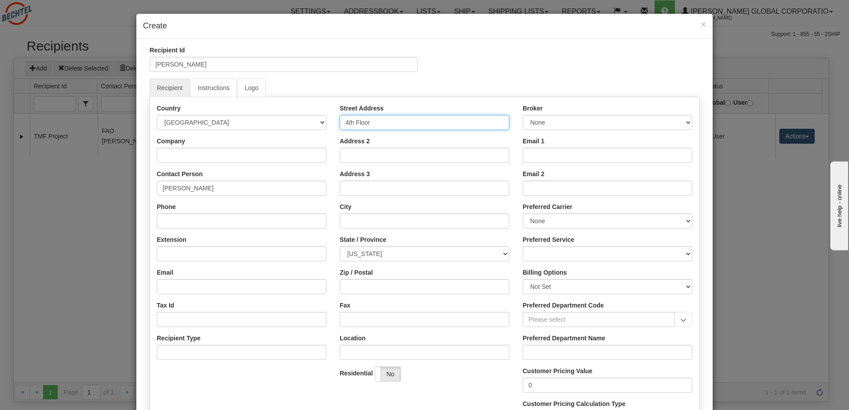
type input "4th Floor"
click at [356, 221] on input "City" at bounding box center [425, 220] width 170 height 15
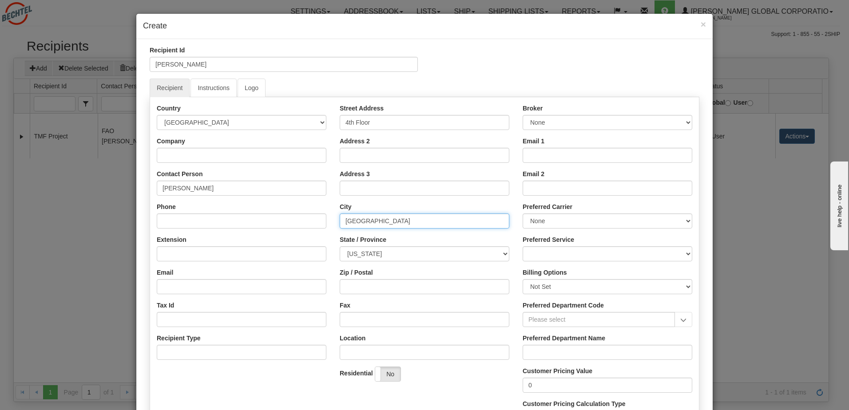
type input "London"
click at [387, 284] on input "Zip / Postal" at bounding box center [425, 286] width 170 height 15
paste input "WC2E 7HA"
type input "WC2E 7HA"
click at [185, 290] on input "Email" at bounding box center [242, 286] width 170 height 15
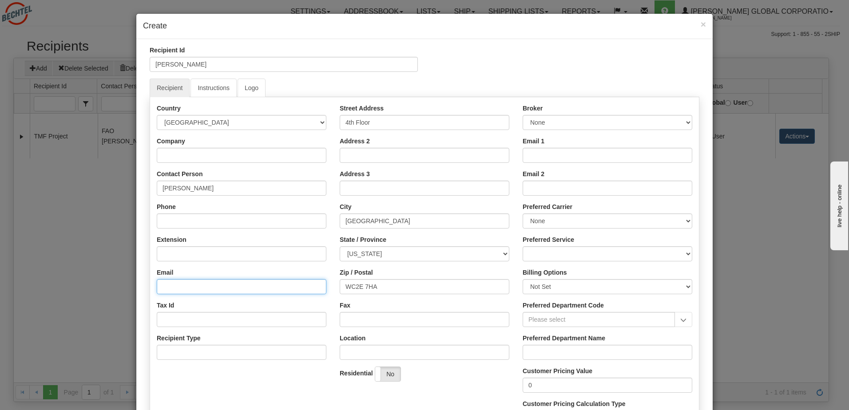
paste input "mxruther@bechtel.com"
type input "mxruther@bechtel.com"
click at [312, 217] on input "Phone" at bounding box center [242, 220] width 170 height 15
paste input "44 2088464994"
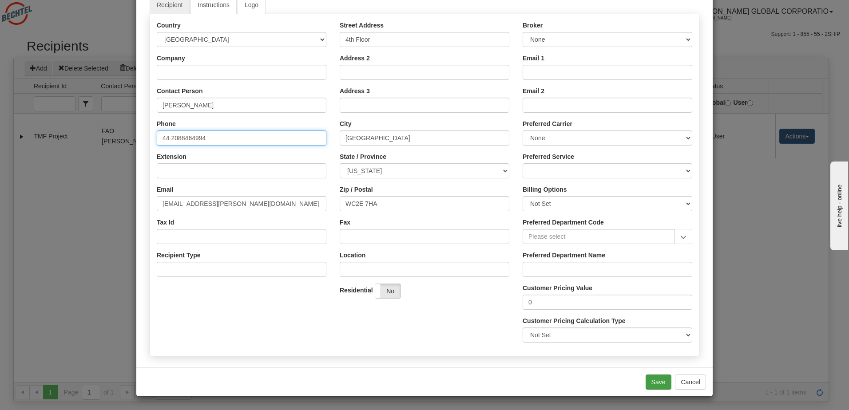
type input "44 2088464994"
click at [658, 381] on button "Save" at bounding box center [658, 382] width 26 height 15
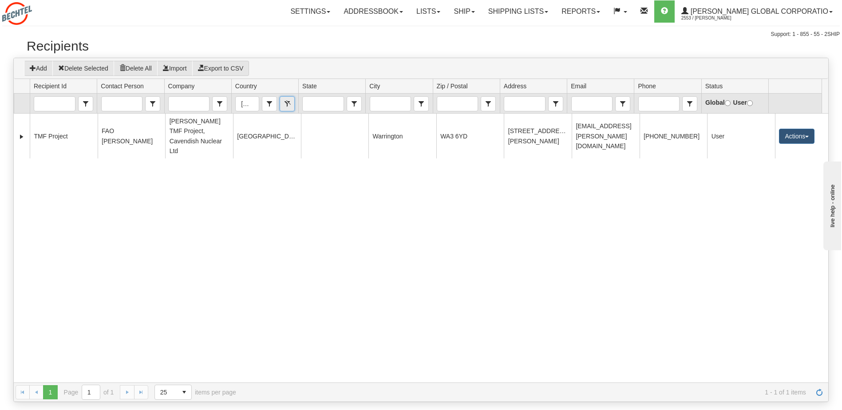
click at [288, 103] on button "Clear" at bounding box center [287, 103] width 15 height 15
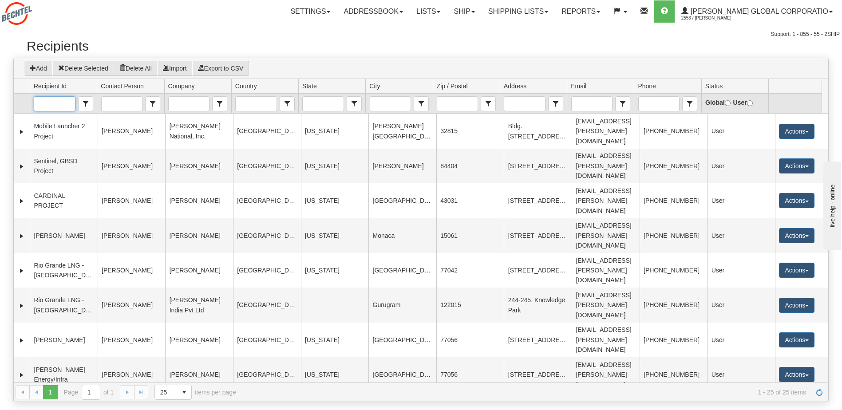
click at [60, 103] on input "Recipient Id" at bounding box center [54, 104] width 40 height 14
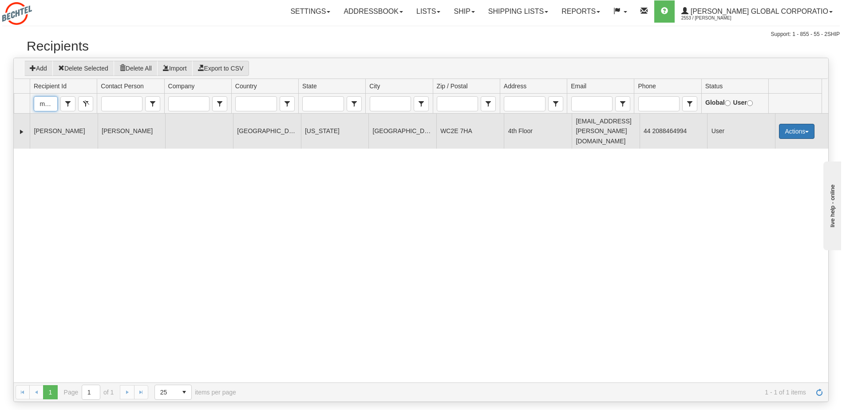
type input "mark"
click at [798, 124] on button "Actions" at bounding box center [797, 131] width 36 height 15
click at [775, 142] on link "Edit" at bounding box center [778, 148] width 71 height 12
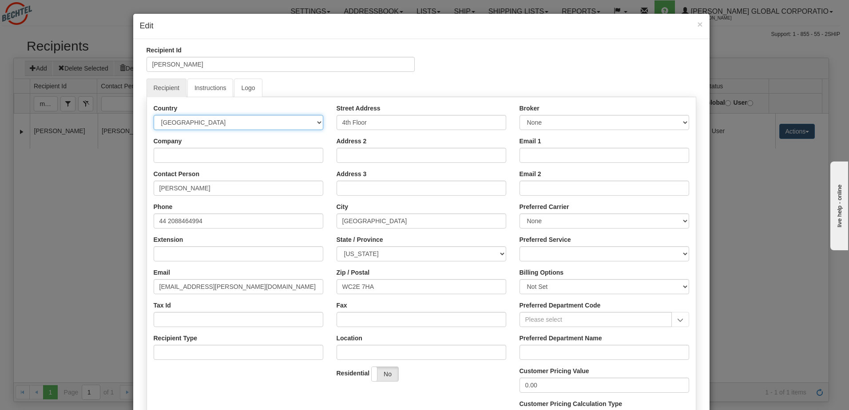
click at [309, 123] on select "AFGHANISTAN ALAND ISLANDS ALBANIA ALGERIA AMERICAN SAMOA ANDORRA ANGOLA ANGUILL…" at bounding box center [239, 122] width 170 height 15
select select "GB"
click at [154, 115] on select "AFGHANISTAN ALAND ISLANDS ALBANIA ALGERIA AMERICAN SAMOA ANDORRA ANGOLA ANGUILL…" at bounding box center [239, 122] width 170 height 15
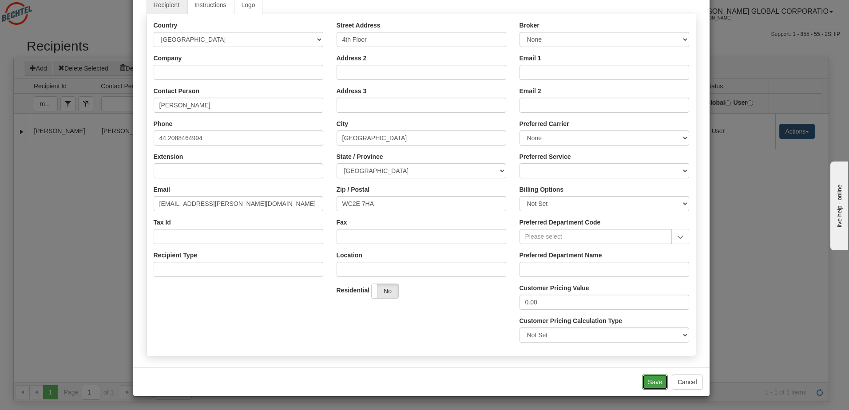
click at [656, 381] on button "Save" at bounding box center [655, 382] width 26 height 15
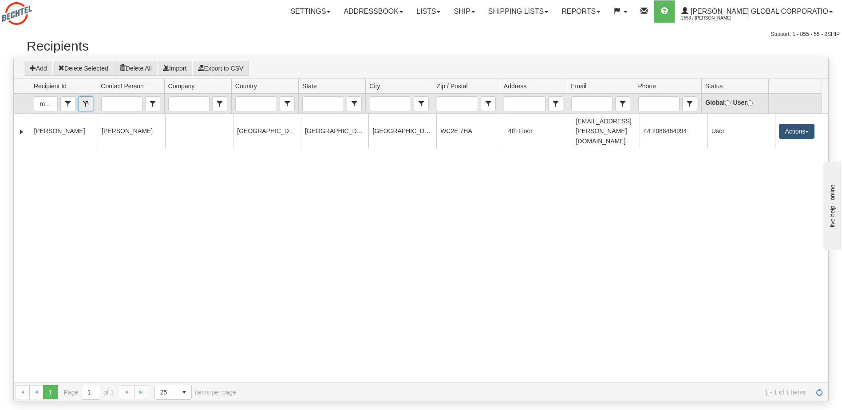
drag, startPoint x: 87, startPoint y: 103, endPoint x: 318, endPoint y: 103, distance: 231.2
click at [88, 103] on button "Clear" at bounding box center [85, 103] width 15 height 15
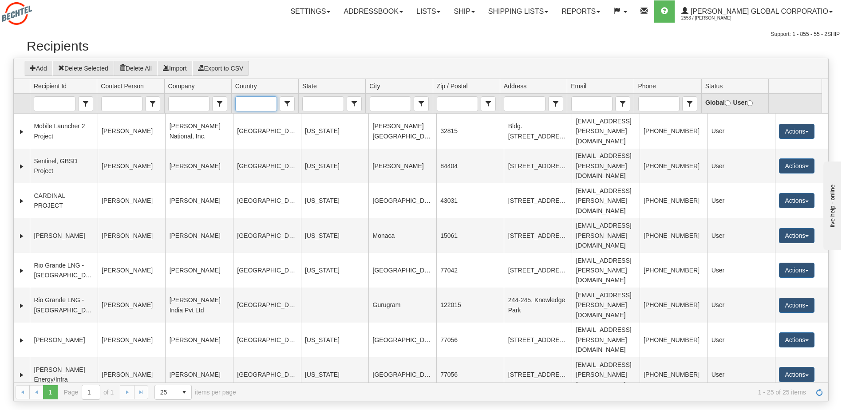
click at [266, 105] on input "Country" at bounding box center [256, 104] width 40 height 14
click at [257, 135] on span "[GEOGRAPHIC_DATA]" at bounding box center [271, 130] width 65 height 9
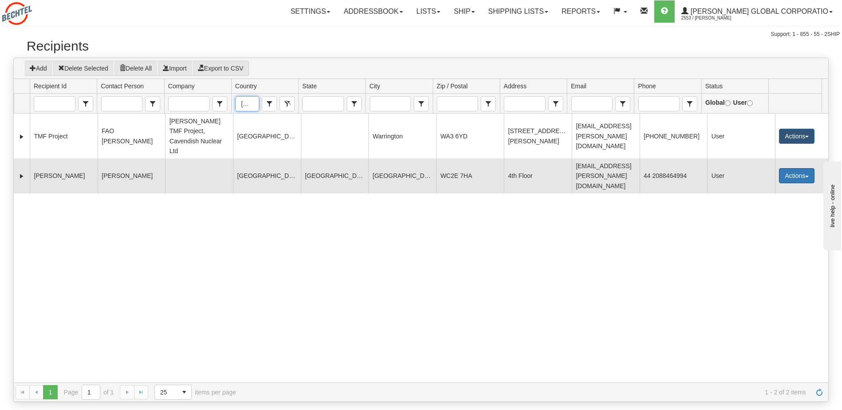
type input "[GEOGRAPHIC_DATA]"
click at [806, 168] on button "Actions" at bounding box center [797, 175] width 36 height 15
click at [782, 187] on link "Edit" at bounding box center [778, 193] width 71 height 12
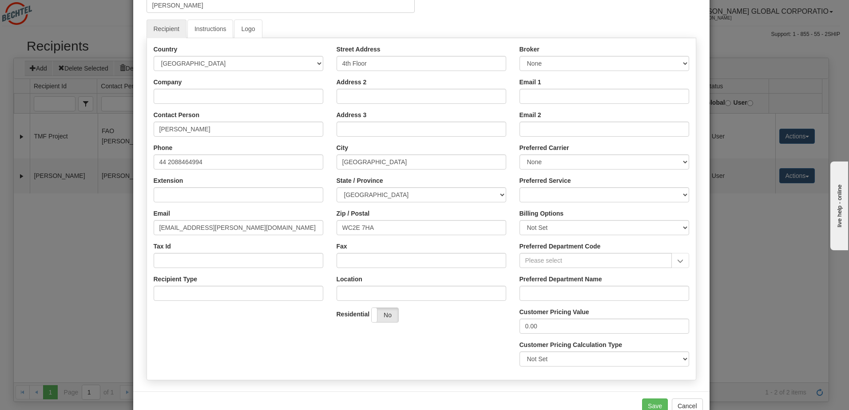
scroll to position [39, 0]
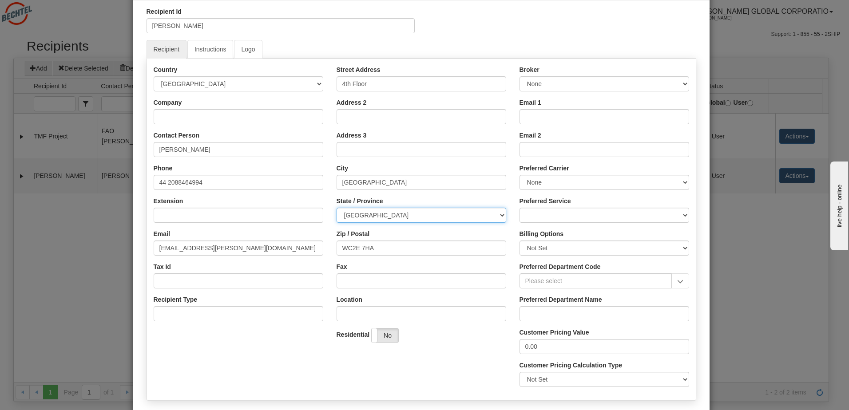
click at [498, 215] on select "Aberdeen City Aberdeenshire Angus Antrim and Newtownabbey Ards and North Down A…" at bounding box center [421, 215] width 170 height 15
select select "LND"
click at [336, 208] on select "Aberdeen City Aberdeenshire Angus Antrim and Newtownabbey Ards and North Down A…" at bounding box center [421, 215] width 170 height 15
click at [399, 185] on input "London" at bounding box center [421, 182] width 170 height 15
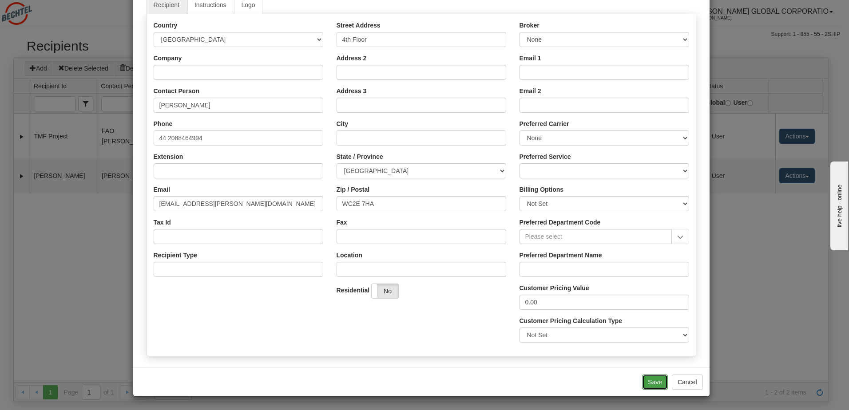
drag, startPoint x: 647, startPoint y: 383, endPoint x: 643, endPoint y: 380, distance: 5.2
click at [647, 383] on button "Save" at bounding box center [655, 382] width 26 height 15
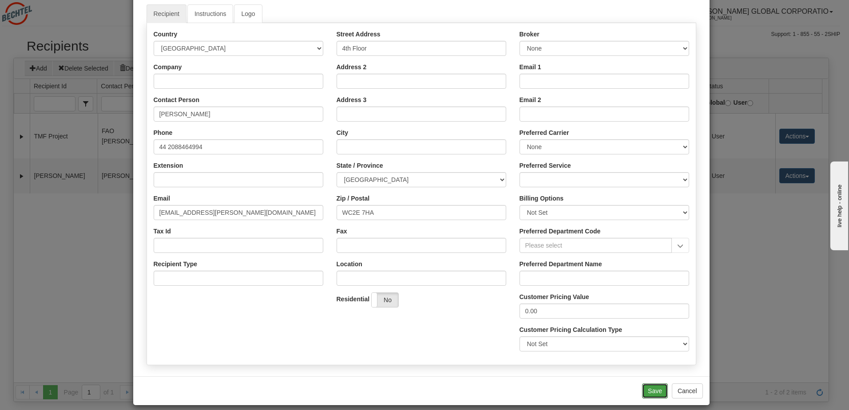
scroll to position [115, 0]
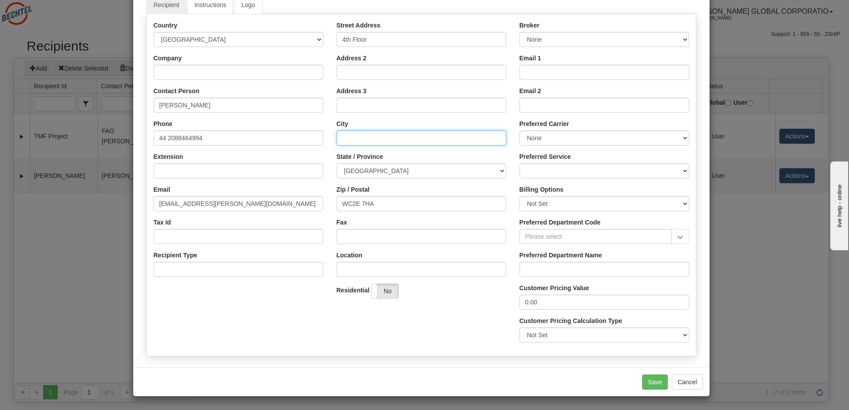
click at [403, 136] on input "City" at bounding box center [421, 137] width 170 height 15
type input "London"
click at [657, 381] on button "Save" at bounding box center [655, 382] width 26 height 15
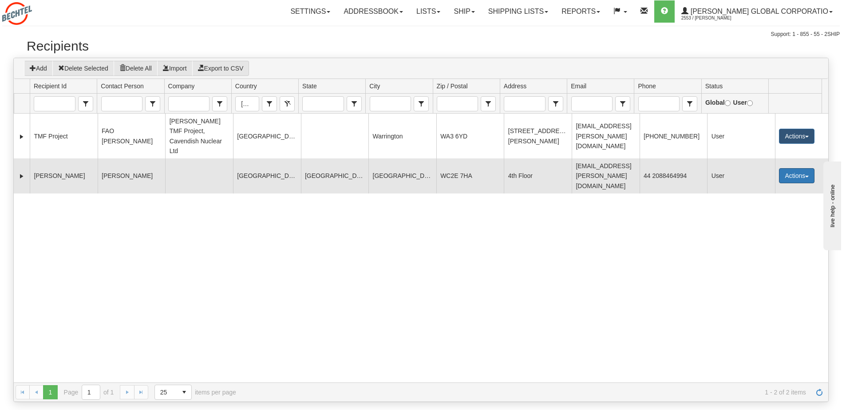
click at [792, 168] on button "Actions" at bounding box center [797, 175] width 36 height 15
click at [785, 187] on link "Edit" at bounding box center [778, 193] width 71 height 12
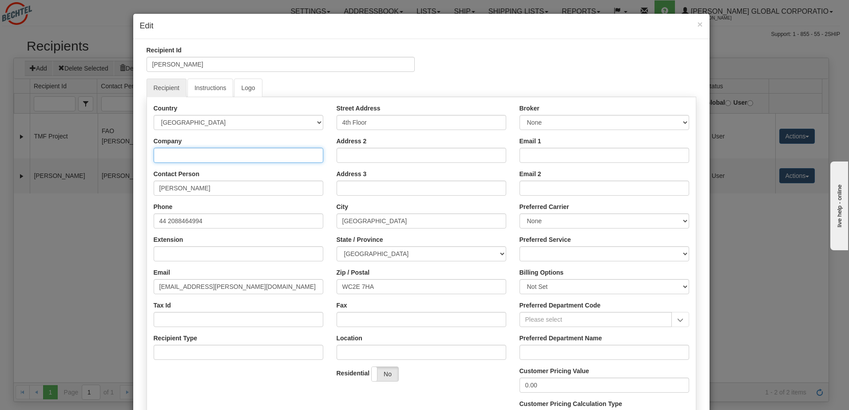
click at [254, 157] on input "Company" at bounding box center [239, 155] width 170 height 15
paste input "Bechtel Limited"
type input "Bechtel Limited"
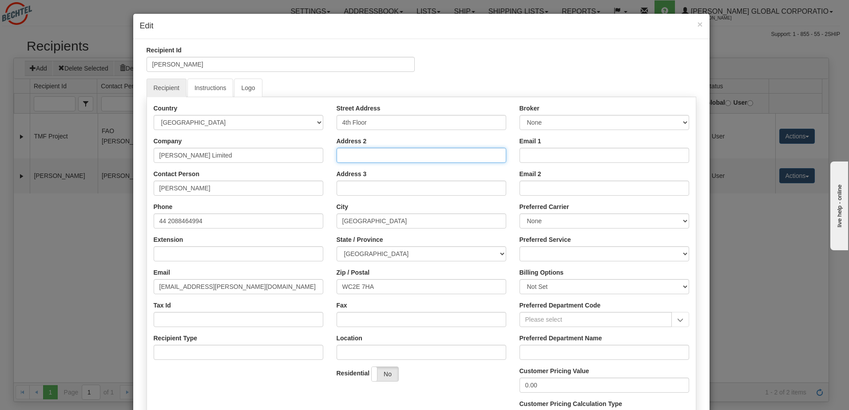
click at [421, 155] on input "Address 2" at bounding box center [421, 155] width 170 height 15
paste input "Tower House"
type input "Tower House"
click at [398, 191] on input "Address 3" at bounding box center [421, 188] width 170 height 15
paste input "10 Southampton Street"
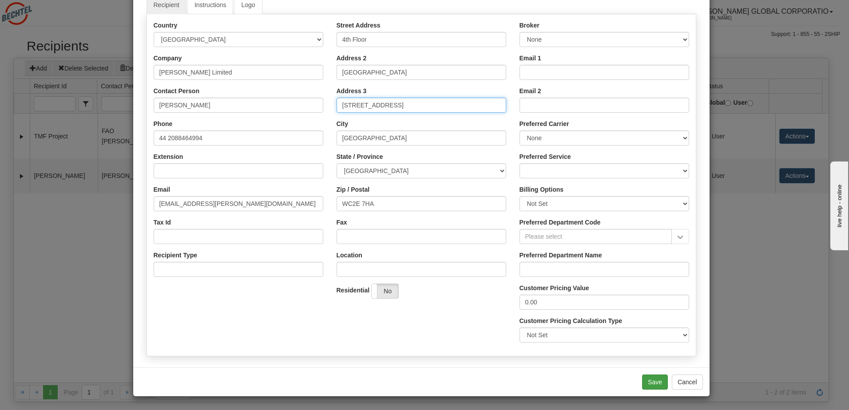
type input "10 Southampton Street"
click at [653, 383] on button "Save" at bounding box center [655, 382] width 26 height 15
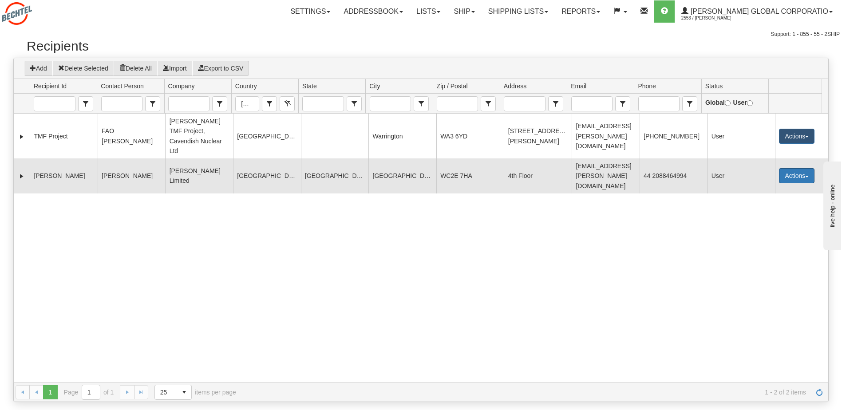
click at [805, 168] on button "Actions" at bounding box center [797, 175] width 36 height 15
click at [759, 187] on link "Edit" at bounding box center [778, 193] width 71 height 12
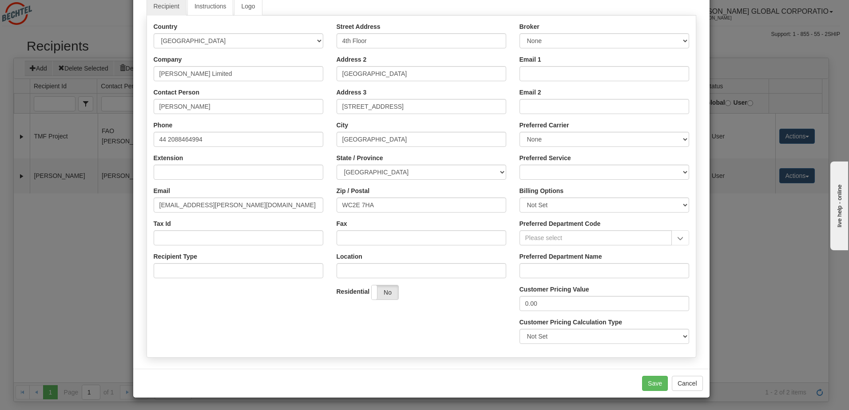
scroll to position [83, 0]
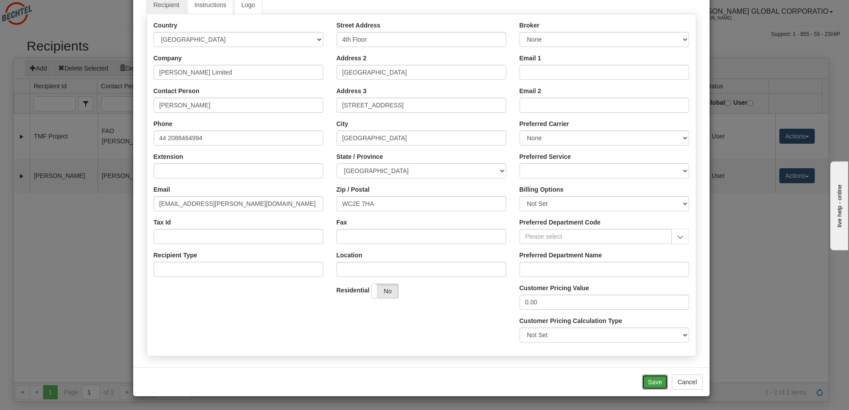
drag, startPoint x: 647, startPoint y: 382, endPoint x: 692, endPoint y: 283, distance: 109.0
click at [647, 382] on button "Save" at bounding box center [655, 382] width 26 height 15
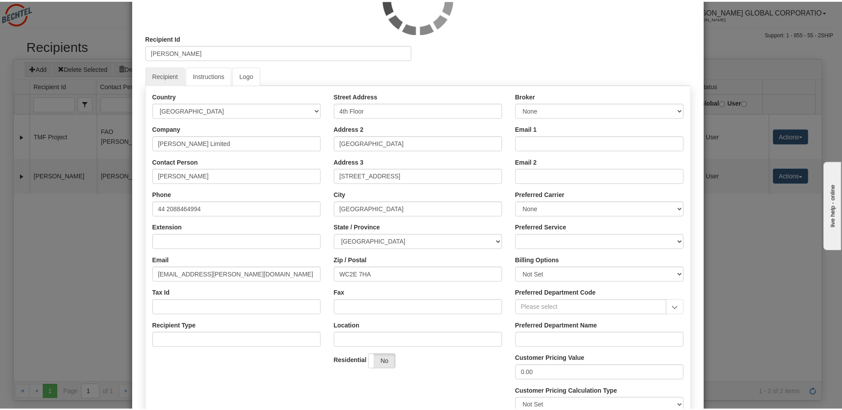
scroll to position [0, 0]
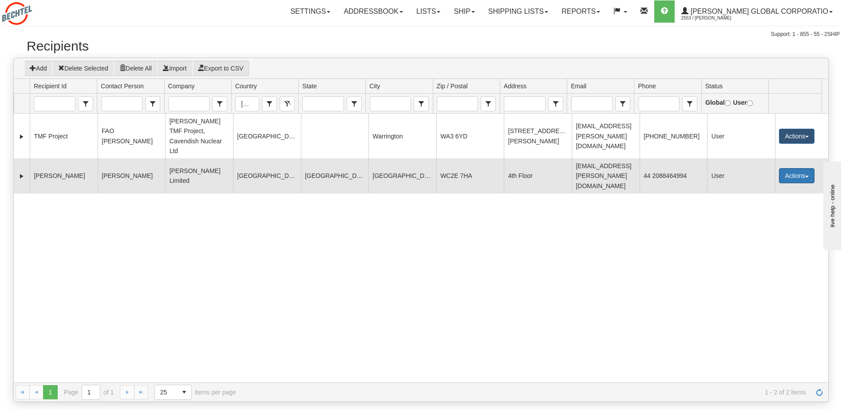
click at [805, 176] on span "button" at bounding box center [807, 177] width 4 height 2
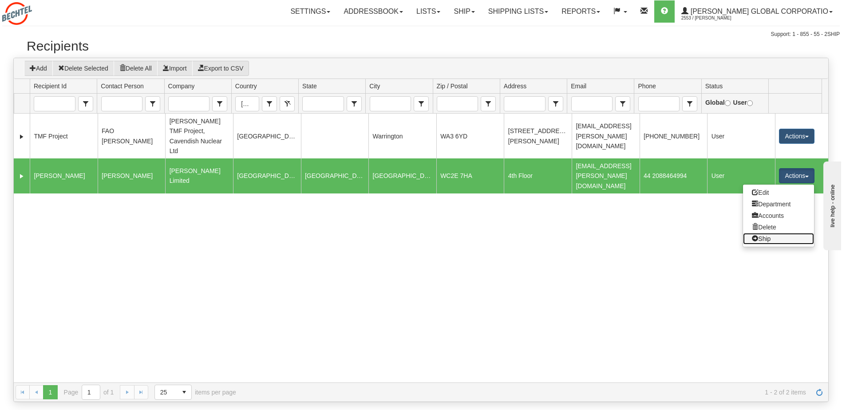
click at [754, 233] on link "Ship" at bounding box center [778, 239] width 71 height 12
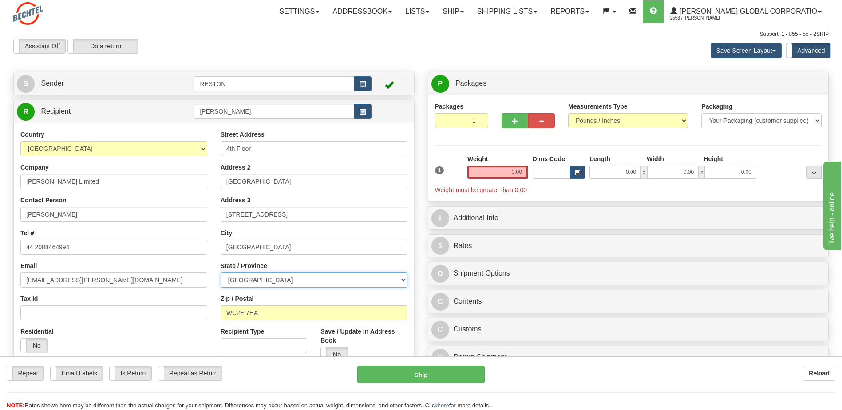
click at [403, 281] on select "Aberdeen City Aberdeenshire Angus Antrim and Newtownabbey Ards and North Down A…" at bounding box center [314, 279] width 187 height 15
click at [221, 272] on select "Aberdeen City Aberdeenshire Angus Antrim and Newtownabbey Ards and North Down A…" at bounding box center [314, 279] width 187 height 15
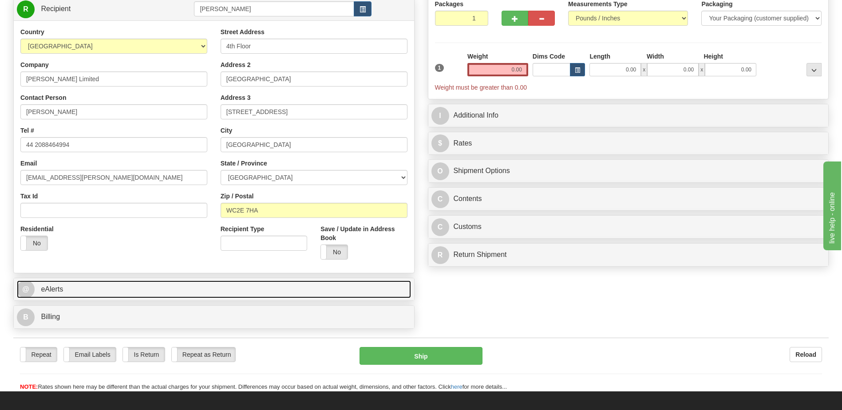
scroll to position [89, 0]
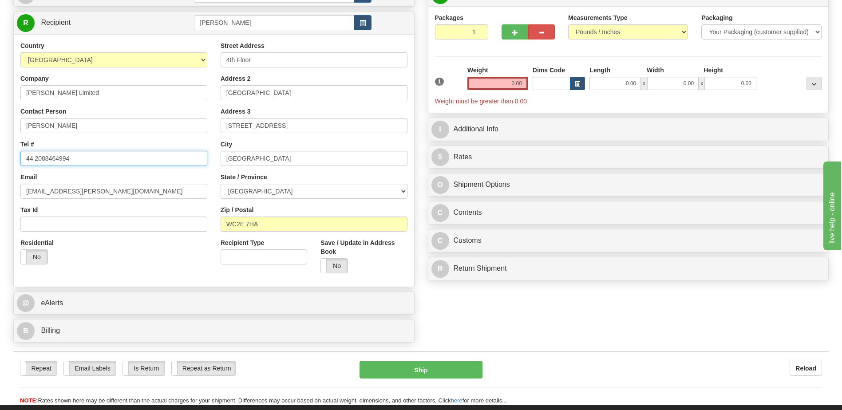
click at [27, 161] on input "44 2088464994" at bounding box center [113, 158] width 187 height 15
click at [135, 258] on div "Residential Yes No" at bounding box center [114, 254] width 200 height 33
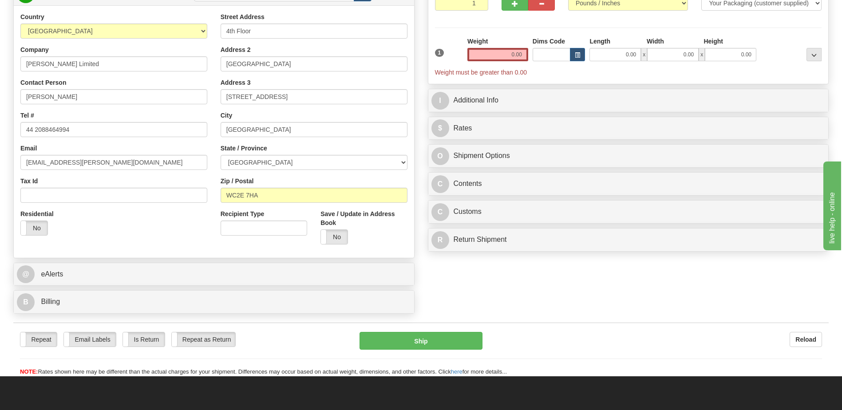
scroll to position [133, 0]
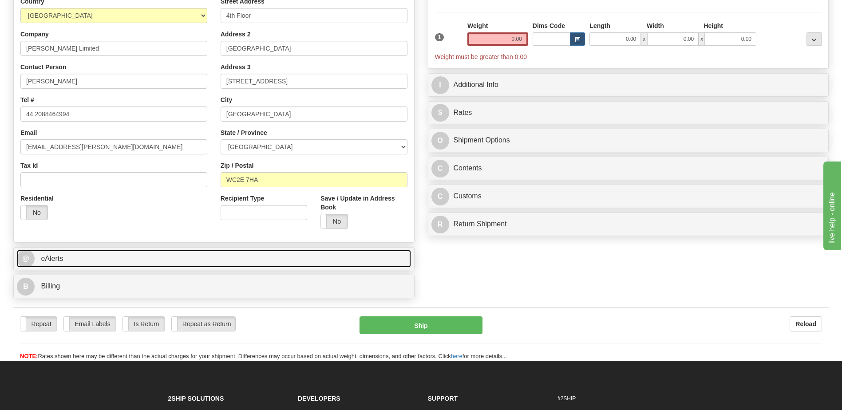
click at [183, 261] on link "@ eAlerts" at bounding box center [214, 259] width 394 height 18
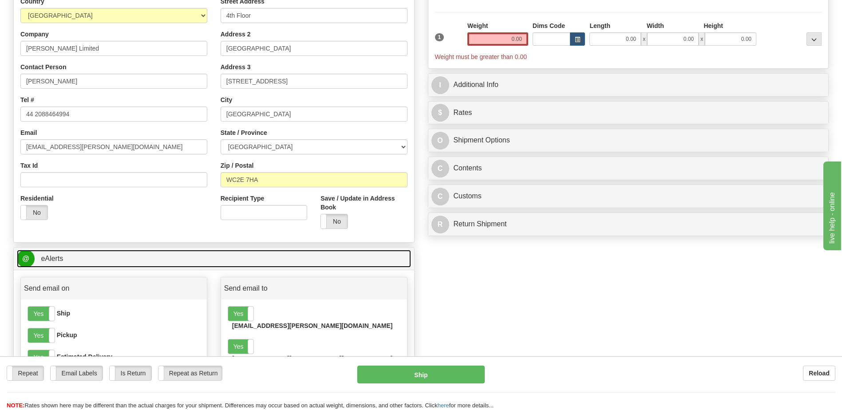
scroll to position [0, 0]
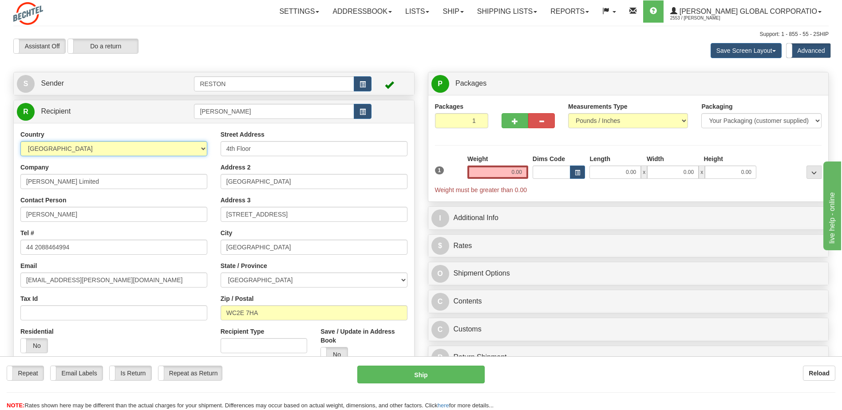
click at [201, 147] on select "AFGHANISTAN ALAND ISLANDS ALBANIA ALGERIA AMERICAN SAMOA ANDORRA ANGOLA ANGUILL…" at bounding box center [113, 148] width 187 height 15
click at [20, 141] on select "AFGHANISTAN ALAND ISLANDS ALBANIA ALGERIA AMERICAN SAMOA ANDORRA ANGOLA ANGUILL…" at bounding box center [113, 148] width 187 height 15
click at [171, 180] on input "Bechtel Limited" at bounding box center [113, 181] width 187 height 15
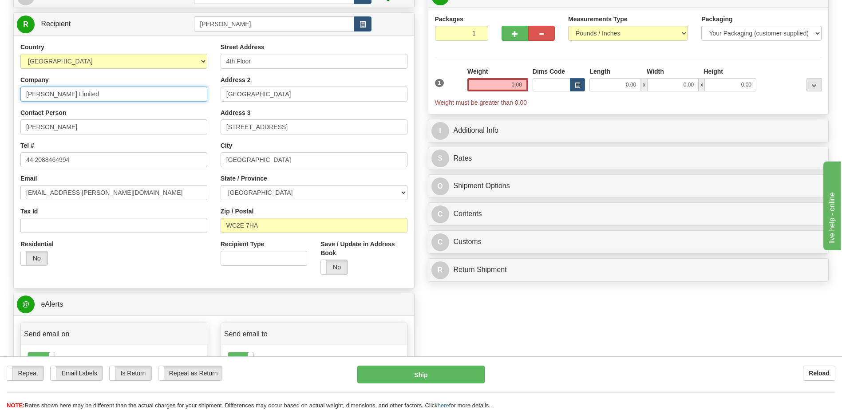
scroll to position [89, 0]
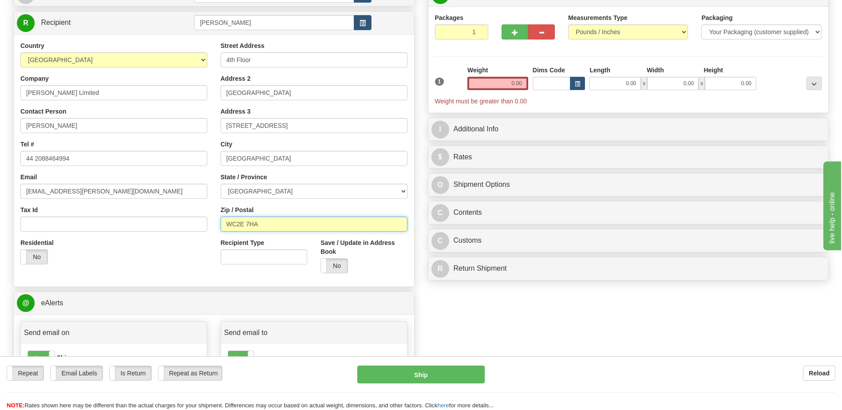
click at [299, 224] on input "WC2E 7HA" at bounding box center [314, 224] width 187 height 15
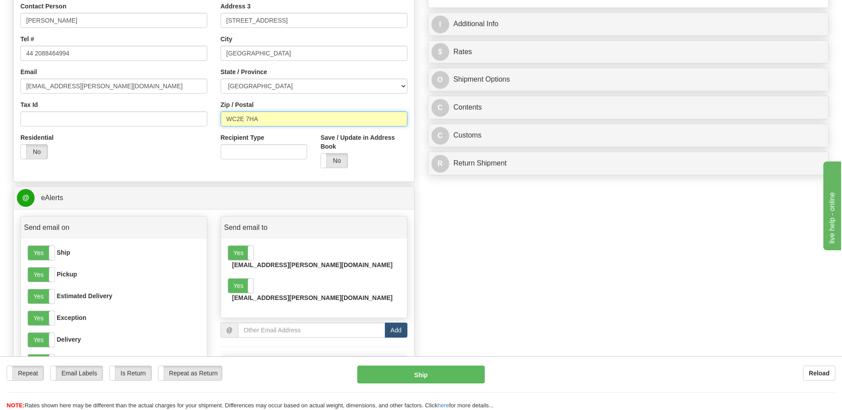
scroll to position [222, 0]
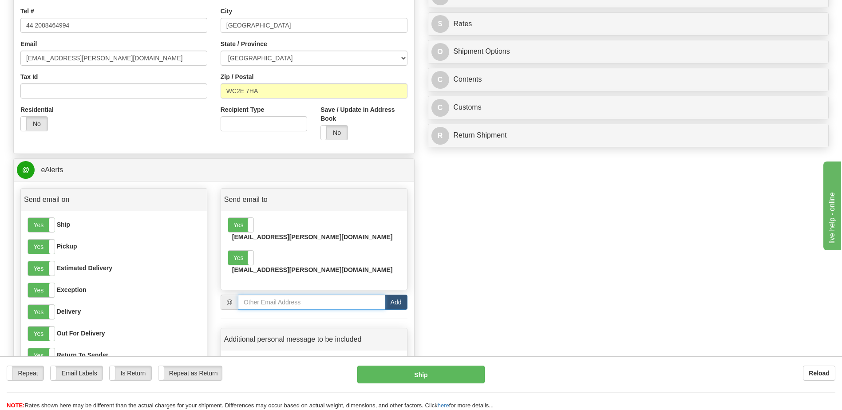
click at [272, 295] on input "email" at bounding box center [311, 302] width 147 height 15
click at [260, 295] on input "email" at bounding box center [311, 302] width 147 height 15
paste input "jmgriffi@bechtel.com"
type input "jmgriffi@bechtel.com"
click at [393, 295] on button "Add" at bounding box center [396, 302] width 23 height 15
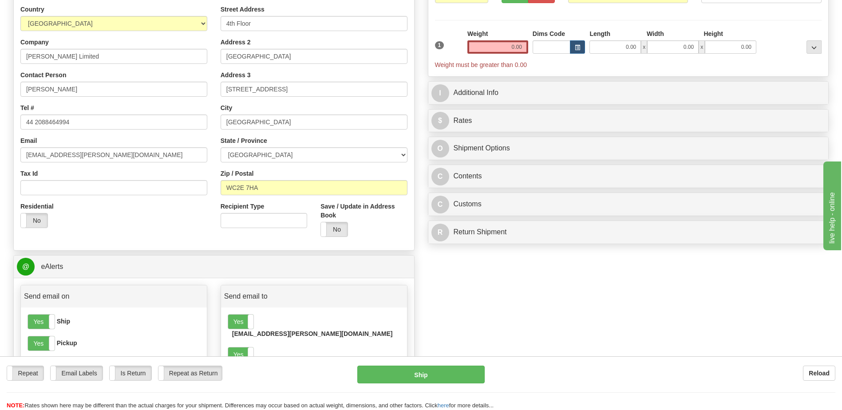
scroll to position [0, 0]
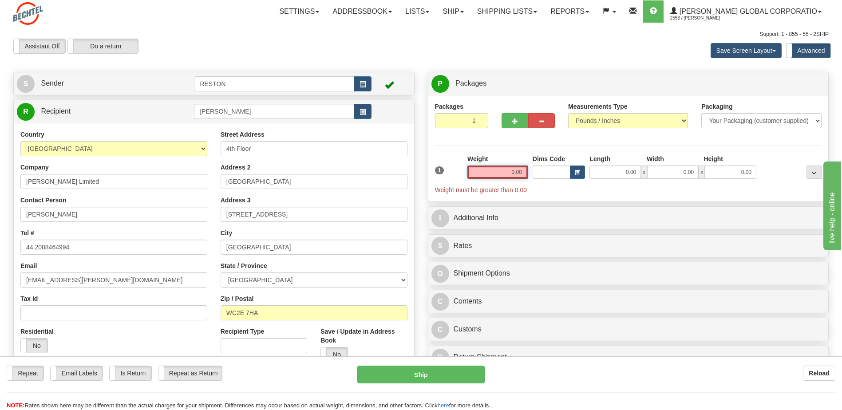
click at [506, 174] on input "0.00" at bounding box center [497, 172] width 61 height 13
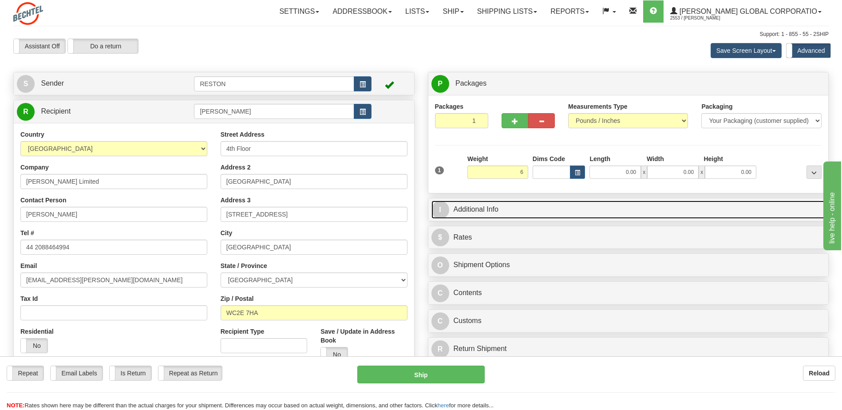
type input "6.00"
click at [508, 210] on link "I Additional Info" at bounding box center [628, 210] width 394 height 18
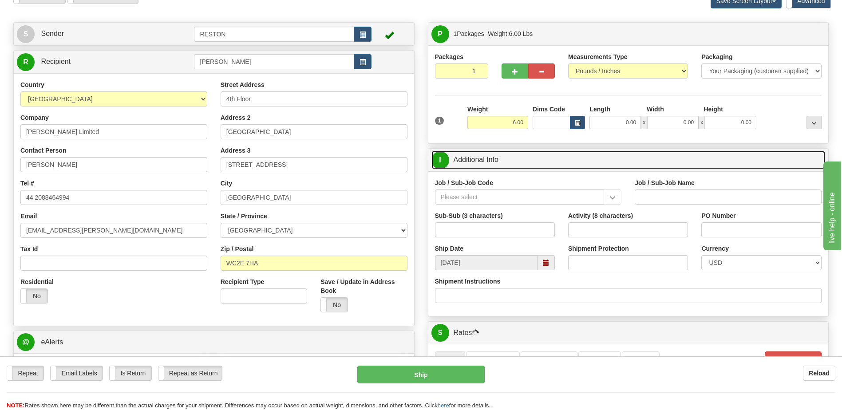
scroll to position [89, 0]
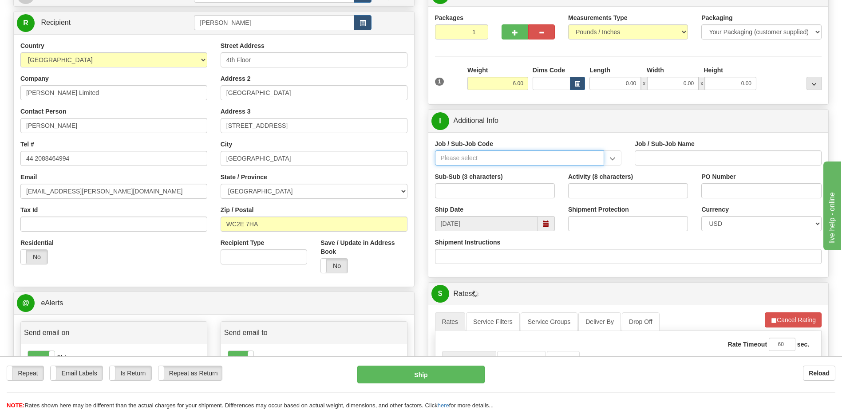
click at [566, 156] on input "Job / Sub-Job Code" at bounding box center [520, 157] width 170 height 15
click at [480, 162] on input "Job / Sub-Job Code" at bounding box center [520, 157] width 170 height 15
type input "51184-4500"
click at [511, 171] on div "Job / Sub-Job Code 51184-500 51184-900 51184-AME 51184-APL 51184-EUA 51184-MEC …" at bounding box center [528, 155] width 200 height 33
click at [512, 161] on input "Job / Sub-Job Code" at bounding box center [520, 157] width 170 height 15
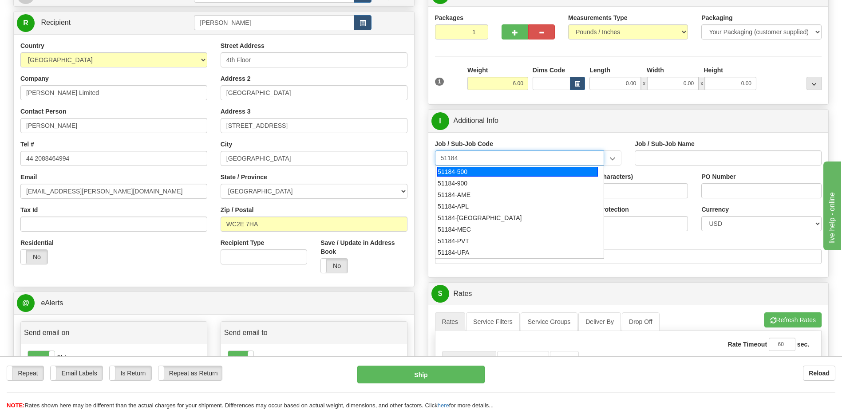
click at [462, 172] on div "51184-500" at bounding box center [517, 172] width 161 height 10
type input "51184-500"
type input "INFRA QUALITY SIX SIGMA - QUALITY MANAGEMENT"
type input "51184-500"
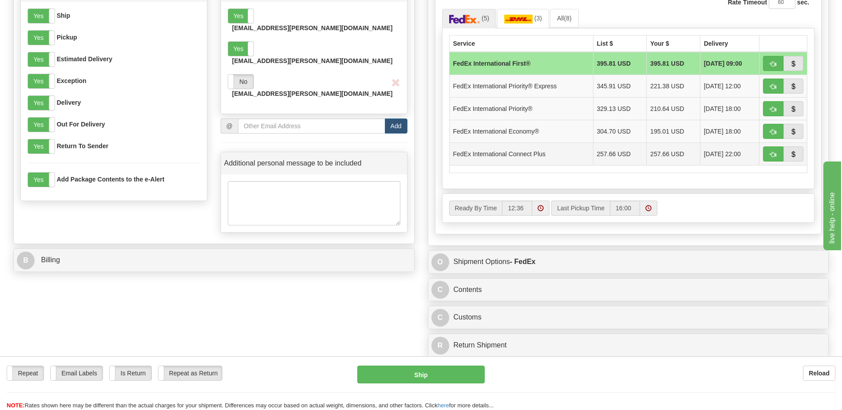
scroll to position [444, 0]
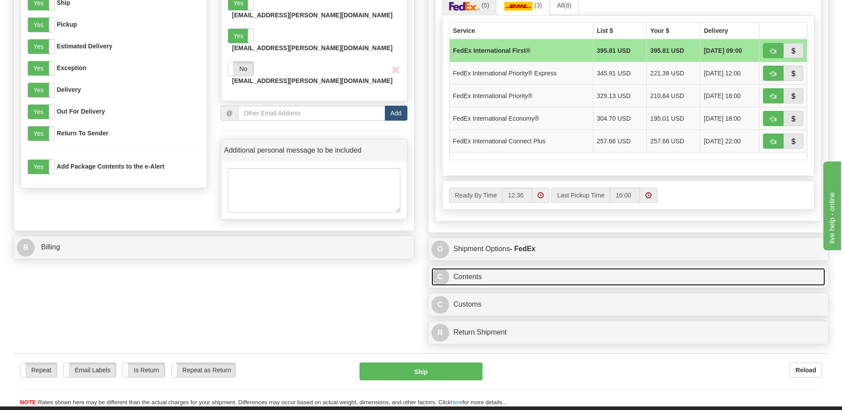
click at [517, 281] on link "C Contents" at bounding box center [628, 277] width 394 height 18
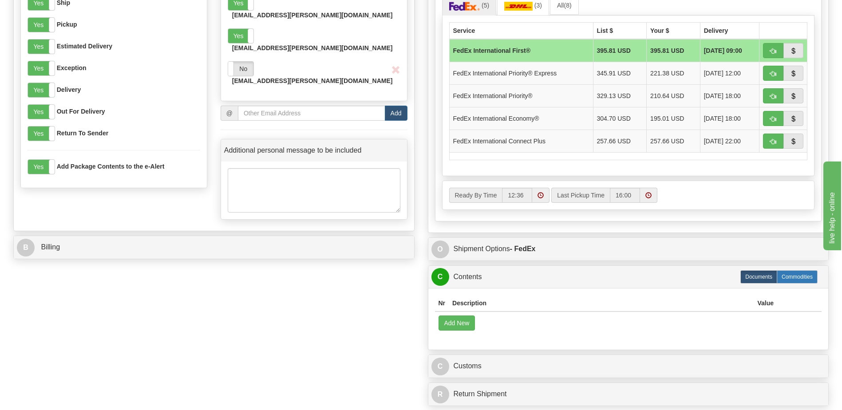
click at [803, 280] on label "Commodities" at bounding box center [797, 276] width 41 height 13
radio input "true"
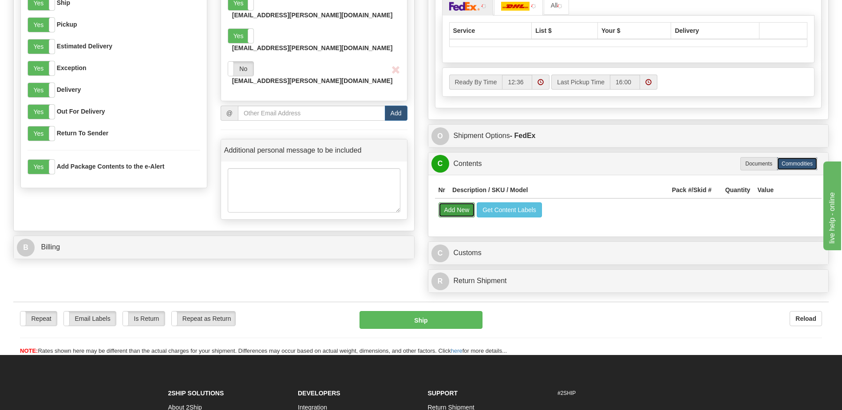
click at [457, 212] on button "Add New" at bounding box center [456, 209] width 37 height 15
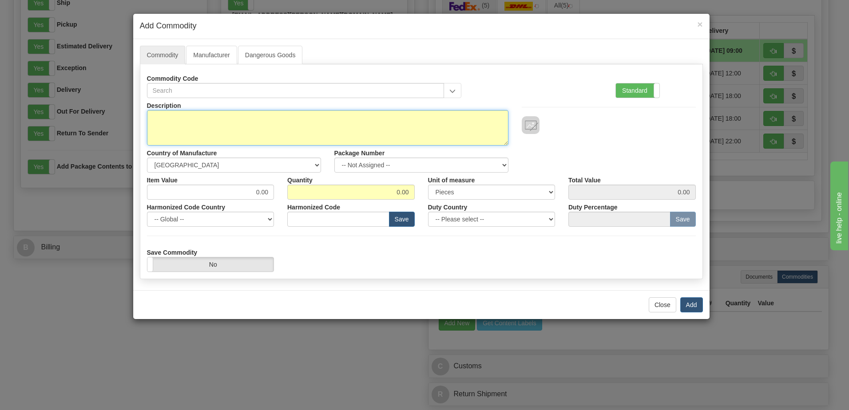
click at [209, 118] on textarea "Description" at bounding box center [327, 128] width 361 height 36
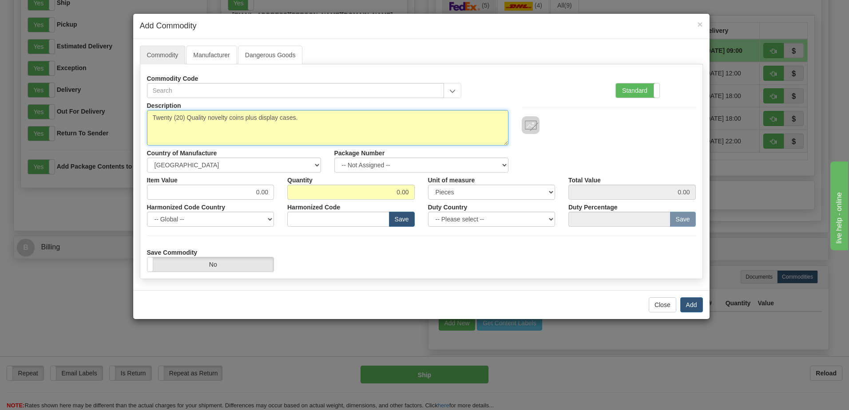
type textarea "Twenty (20) Quality novelty coins plus display cases."
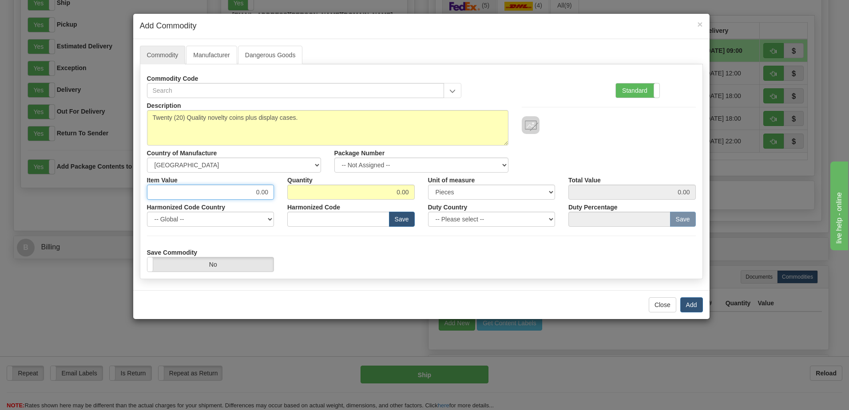
click at [248, 187] on input "0.00" at bounding box center [210, 192] width 127 height 15
click at [224, 190] on input "0.00" at bounding box center [210, 192] width 127 height 15
type input "15.00"
click at [381, 190] on input "0.00" at bounding box center [350, 192] width 127 height 15
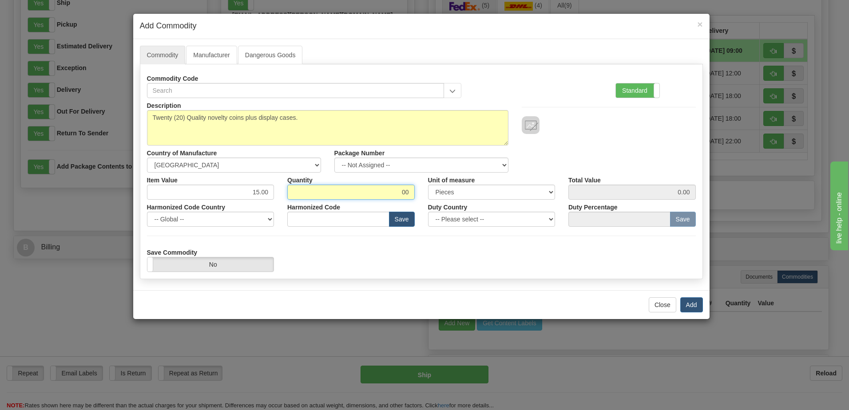
type input "0"
type input "20"
type input "300.00"
click at [693, 304] on button "Add" at bounding box center [691, 304] width 23 height 15
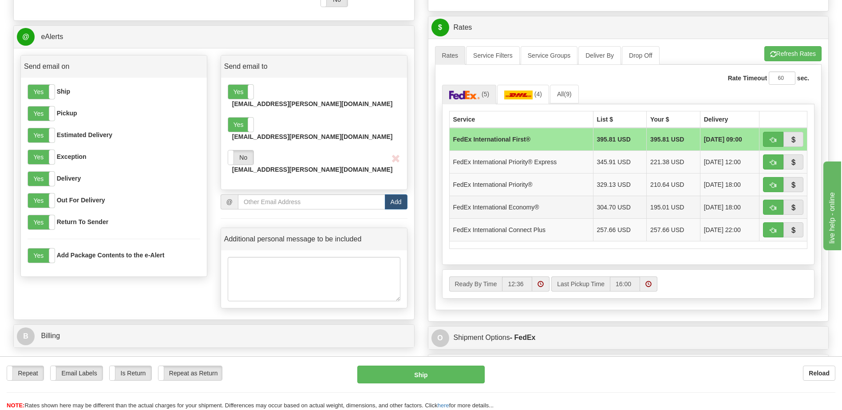
scroll to position [311, 0]
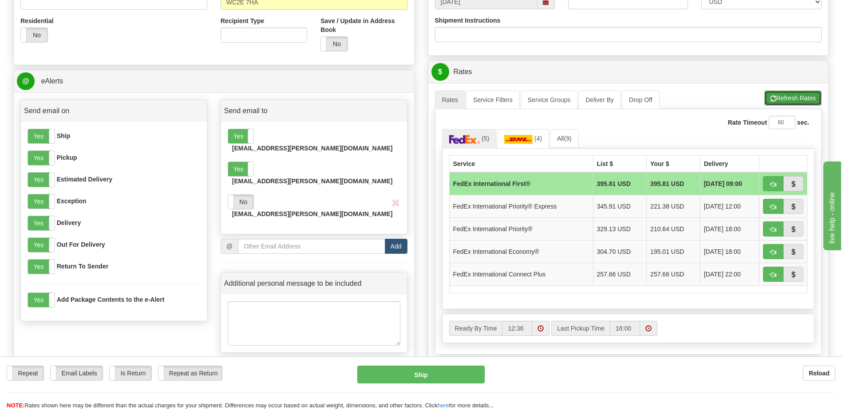
click at [777, 98] on button "Refresh Rates" at bounding box center [792, 98] width 57 height 15
click at [565, 138] on span "(5)" at bounding box center [565, 138] width 8 height 7
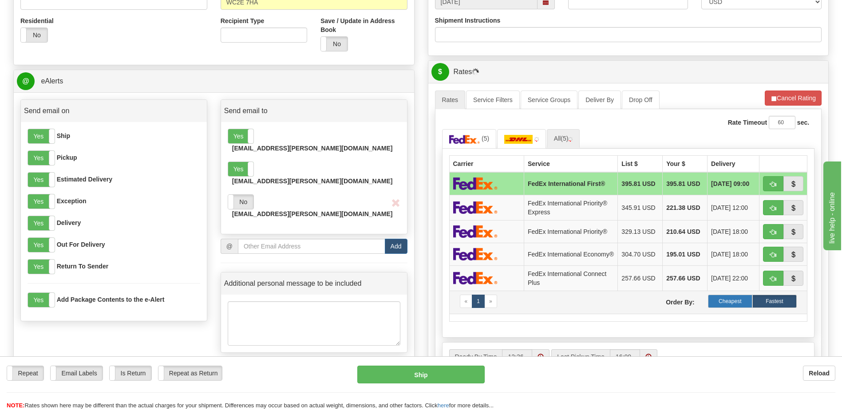
click at [720, 304] on label "Cheapest" at bounding box center [730, 301] width 44 height 13
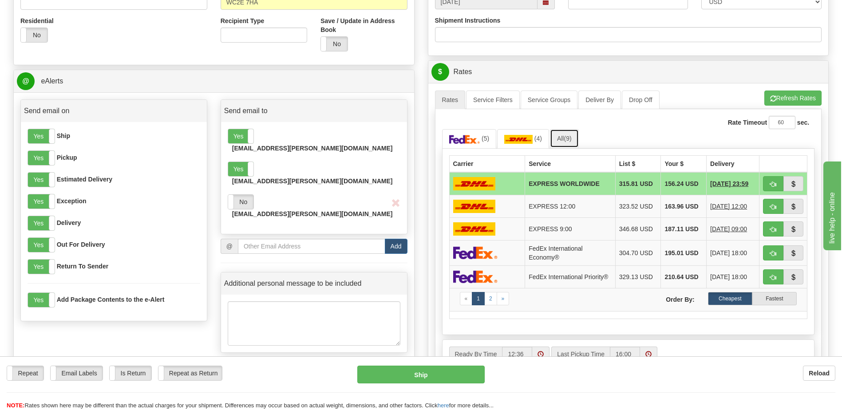
click at [561, 142] on link "All (9)" at bounding box center [564, 138] width 29 height 19
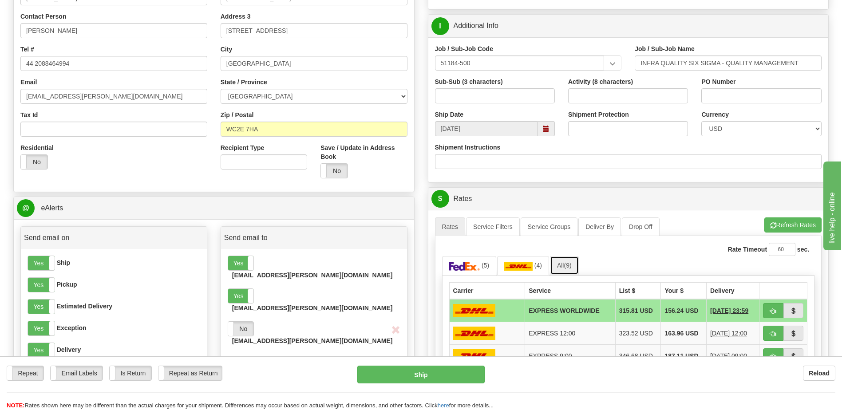
scroll to position [178, 0]
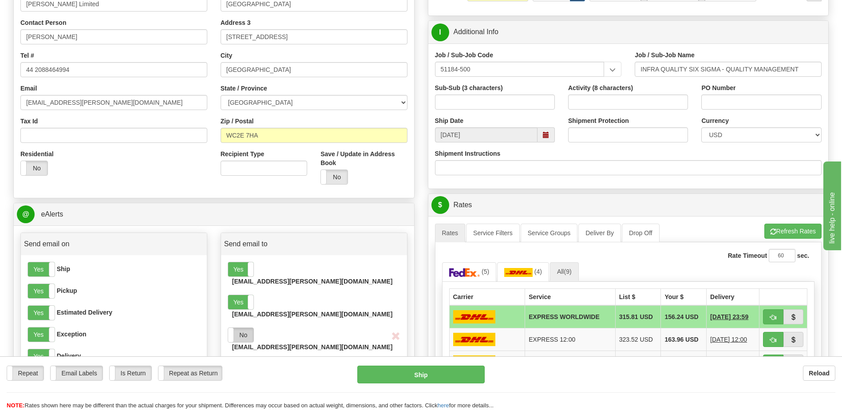
click at [245, 328] on label "No" at bounding box center [240, 335] width 25 height 14
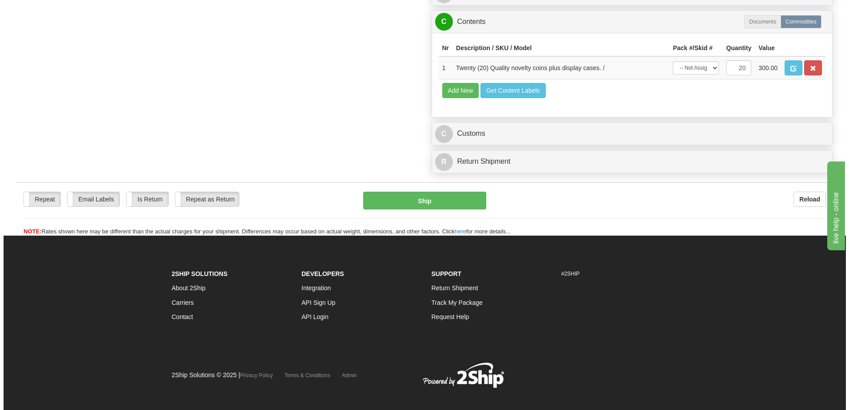
scroll to position [737, 0]
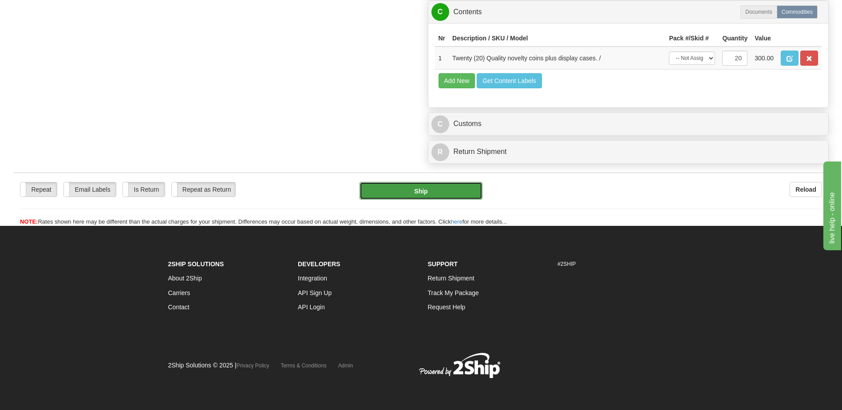
click at [419, 187] on button "Ship" at bounding box center [420, 191] width 122 height 18
type input "P"
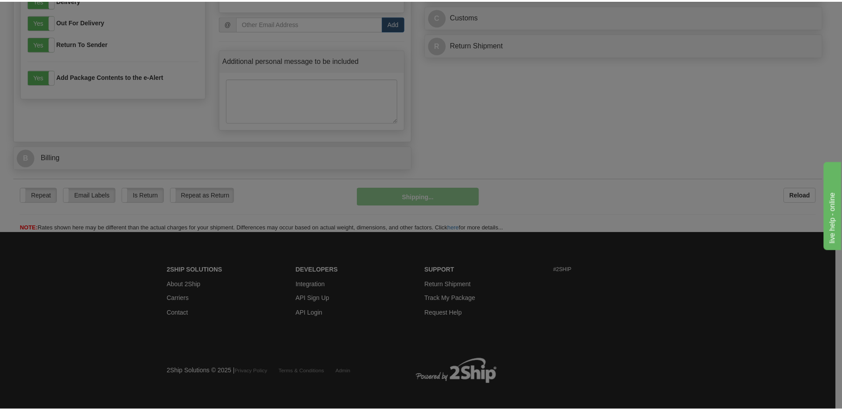
scroll to position [426, 0]
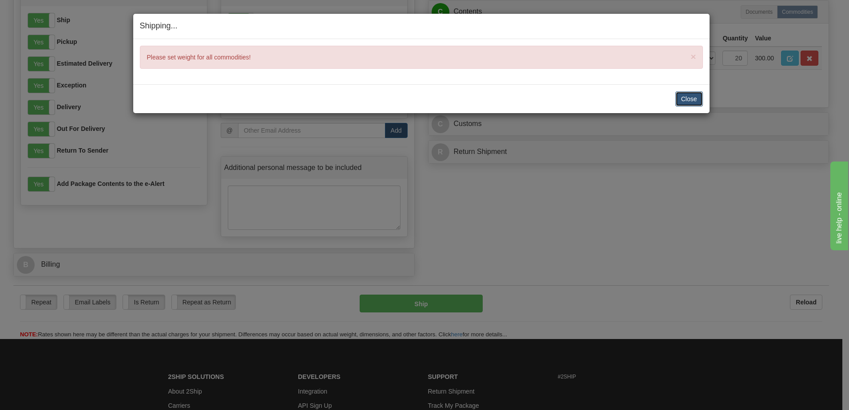
click at [688, 98] on button "Close" at bounding box center [689, 98] width 28 height 15
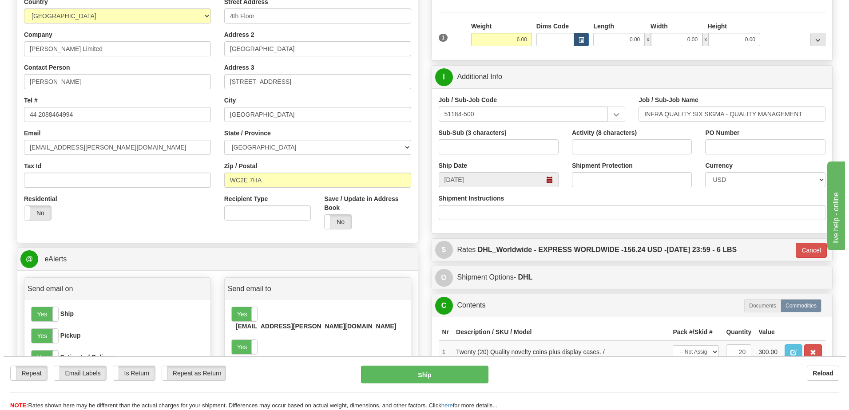
scroll to position [249, 0]
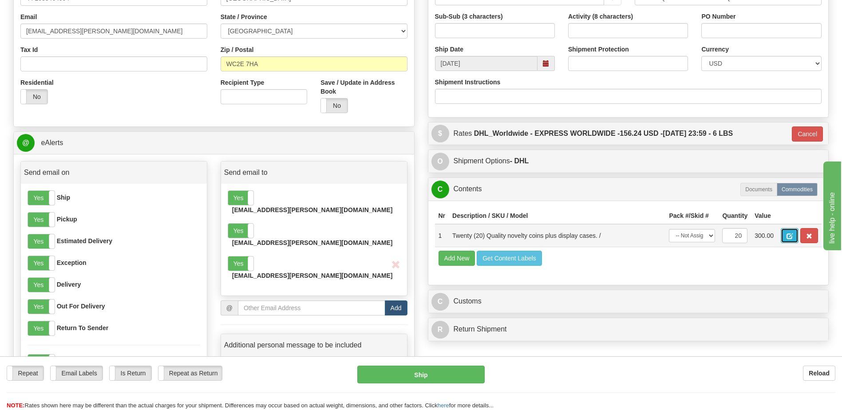
click at [789, 238] on span "button" at bounding box center [789, 236] width 6 height 6
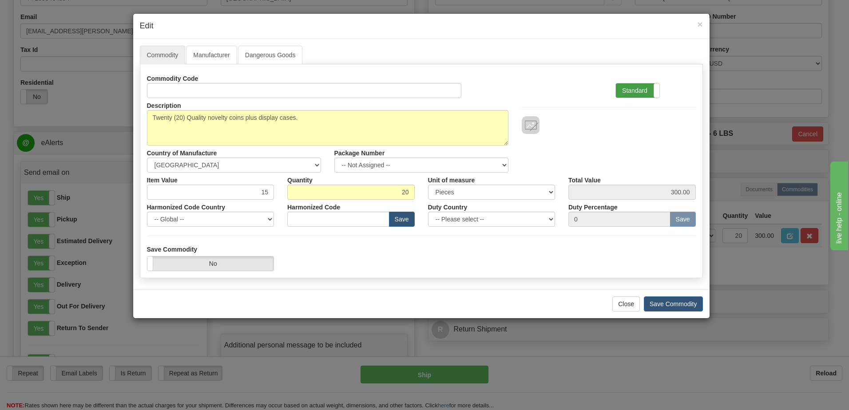
click at [643, 92] on label "Standard" at bounding box center [637, 90] width 43 height 14
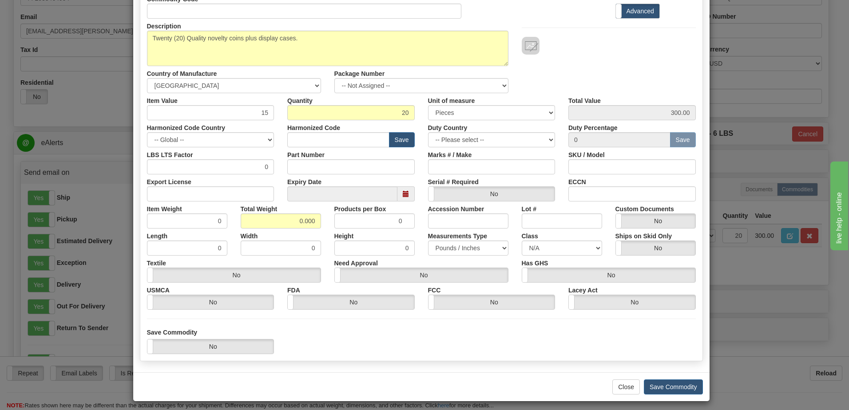
scroll to position [84, 0]
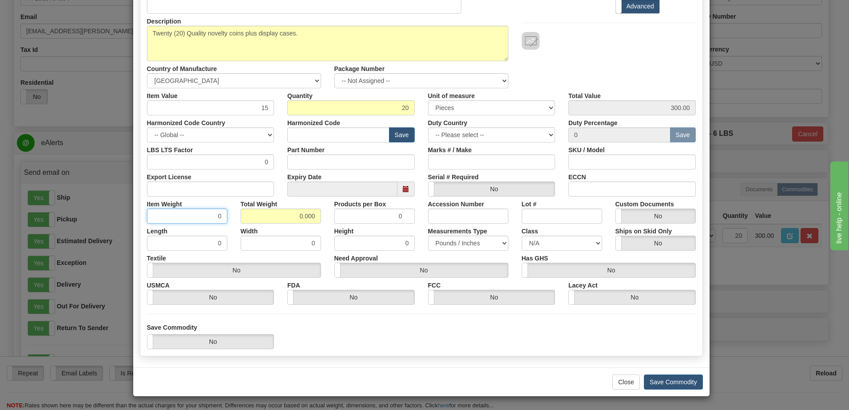
click at [199, 213] on input "0" at bounding box center [187, 216] width 80 height 15
type input "0.3"
type input "6.000"
click at [262, 219] on input "6.000" at bounding box center [281, 216] width 80 height 15
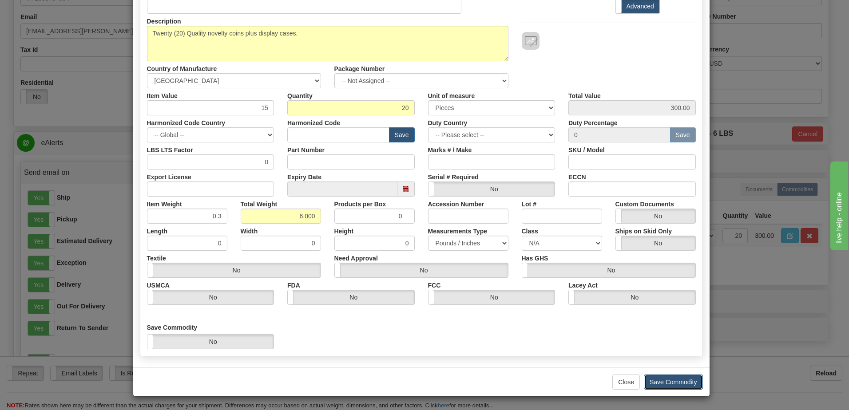
click at [660, 383] on button "Save Commodity" at bounding box center [673, 382] width 59 height 15
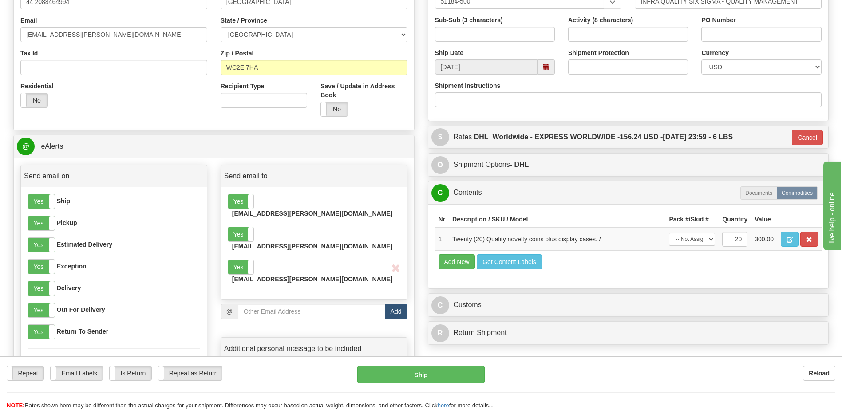
scroll to position [249, 0]
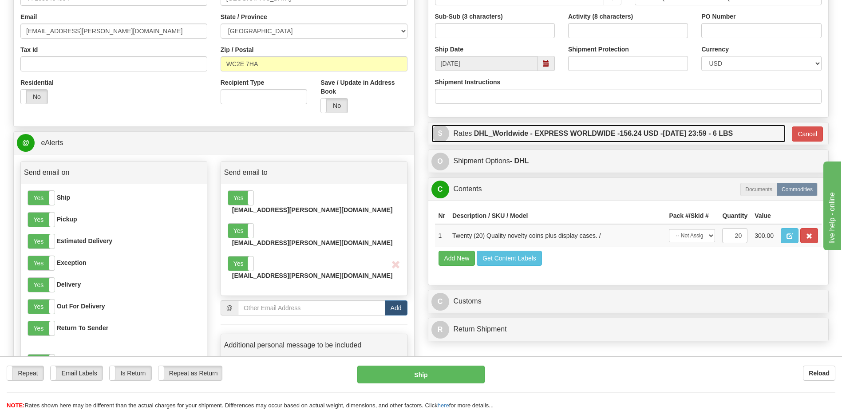
click at [585, 131] on label "DHL_Worldwide - EXPRESS WORLDWIDE - 156.24 USD - 10/13/2025 23:59 - 6 LBS" at bounding box center [603, 134] width 259 height 18
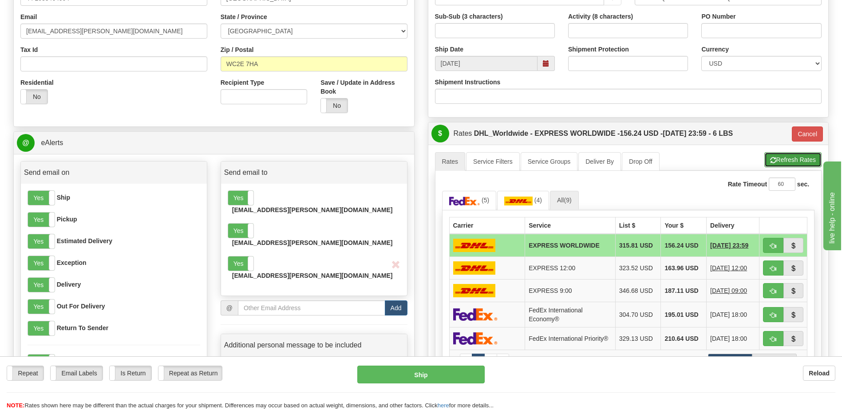
click at [778, 160] on button "Refresh Rates" at bounding box center [792, 159] width 57 height 15
type input "P"
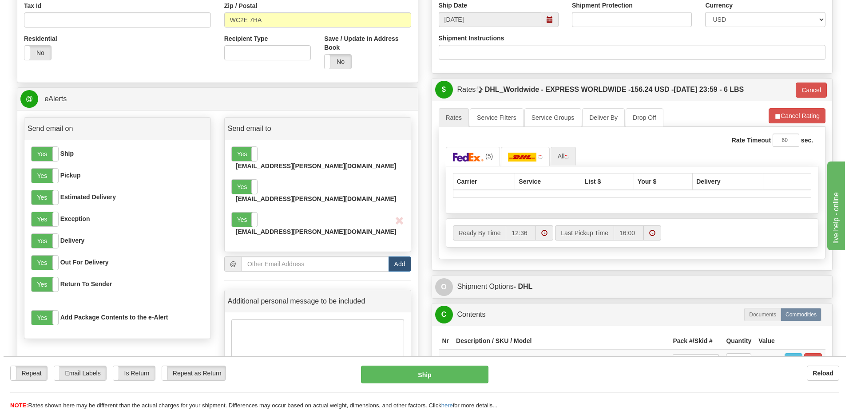
scroll to position [293, 0]
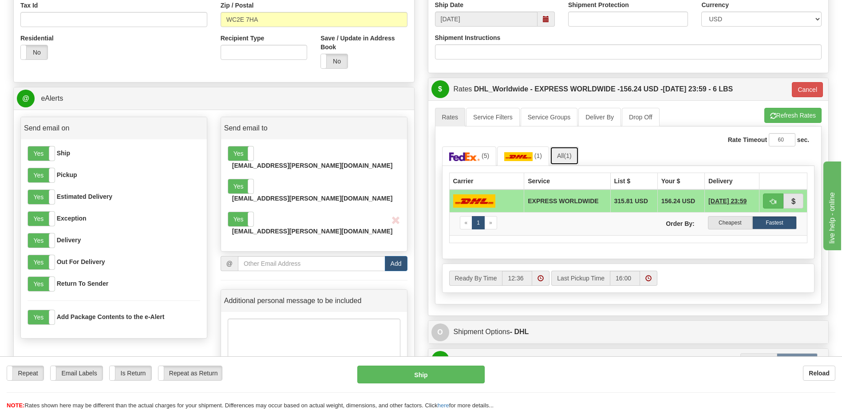
click at [561, 154] on link "All (1)" at bounding box center [564, 155] width 29 height 19
click at [564, 154] on link "All (1)" at bounding box center [564, 155] width 29 height 19
click at [812, 89] on button "Cancel" at bounding box center [807, 89] width 31 height 15
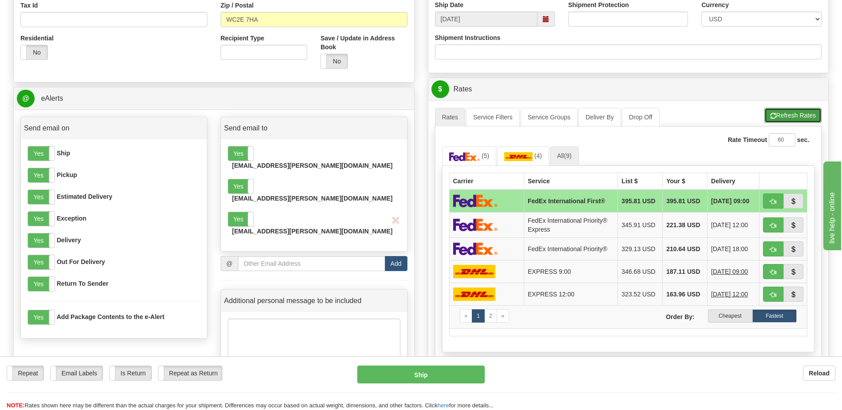
click at [796, 115] on button "Refresh Rates" at bounding box center [792, 115] width 57 height 15
click at [565, 157] on link "All (9)" at bounding box center [564, 155] width 29 height 19
click at [517, 155] on img at bounding box center [518, 156] width 28 height 9
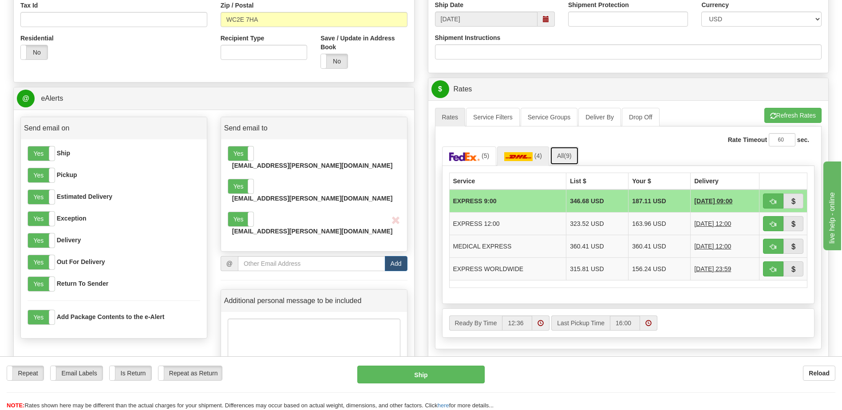
click at [565, 154] on link "All (9)" at bounding box center [564, 155] width 29 height 19
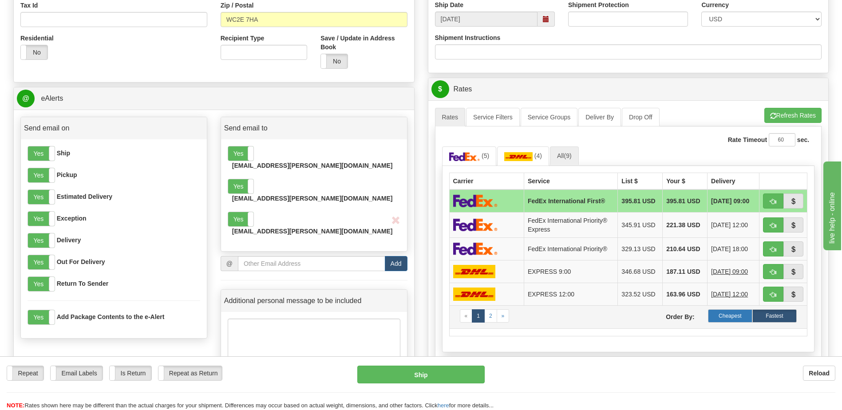
click at [719, 311] on label "Cheapest" at bounding box center [730, 315] width 44 height 13
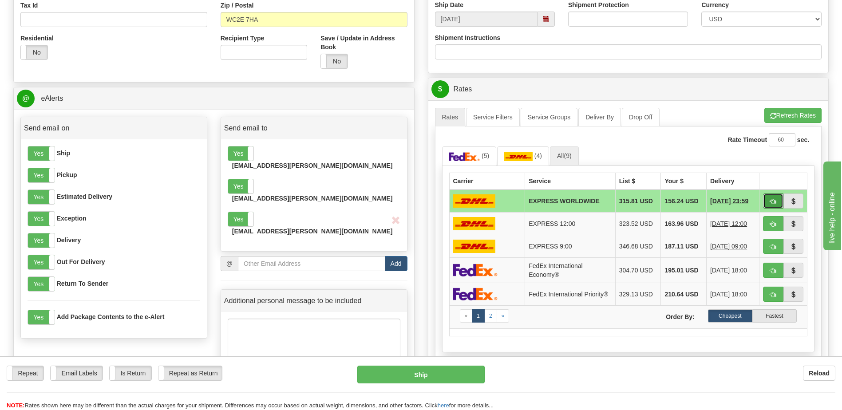
click at [773, 202] on span "button" at bounding box center [773, 202] width 6 height 6
type input "P"
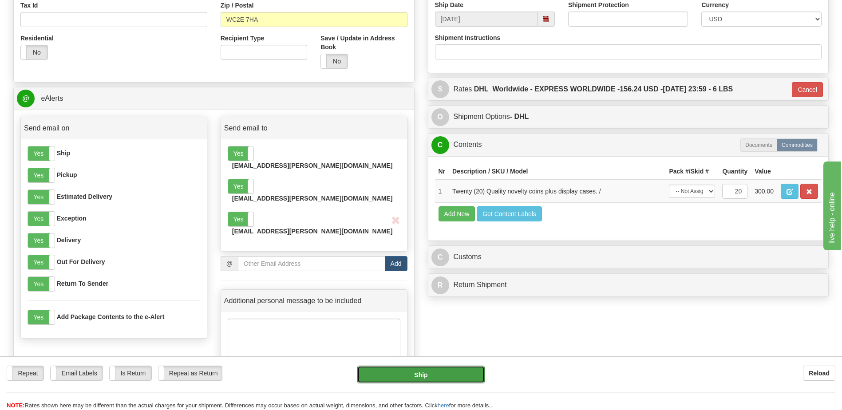
click at [427, 374] on button "Ship" at bounding box center [420, 375] width 127 height 18
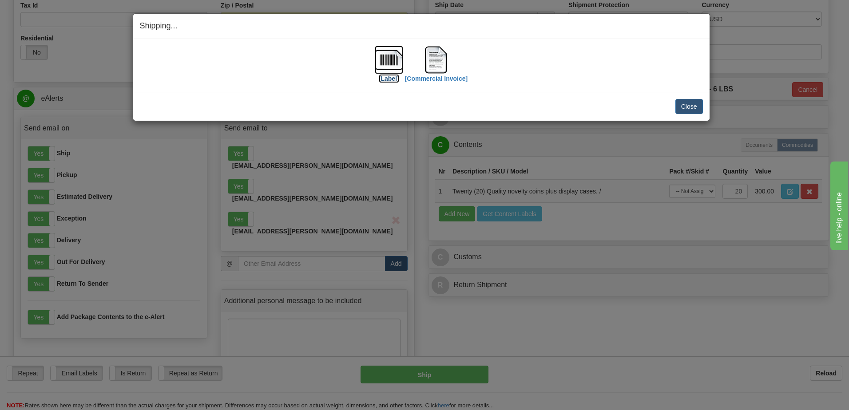
click at [391, 80] on label "[Label]" at bounding box center [389, 78] width 20 height 9
click at [449, 80] on label "[Commercial Invoice]" at bounding box center [436, 78] width 63 height 9
drag, startPoint x: 683, startPoint y: 104, endPoint x: 622, endPoint y: 107, distance: 60.4
click at [683, 104] on button "Close" at bounding box center [689, 106] width 28 height 15
